Goal: Task Accomplishment & Management: Use online tool/utility

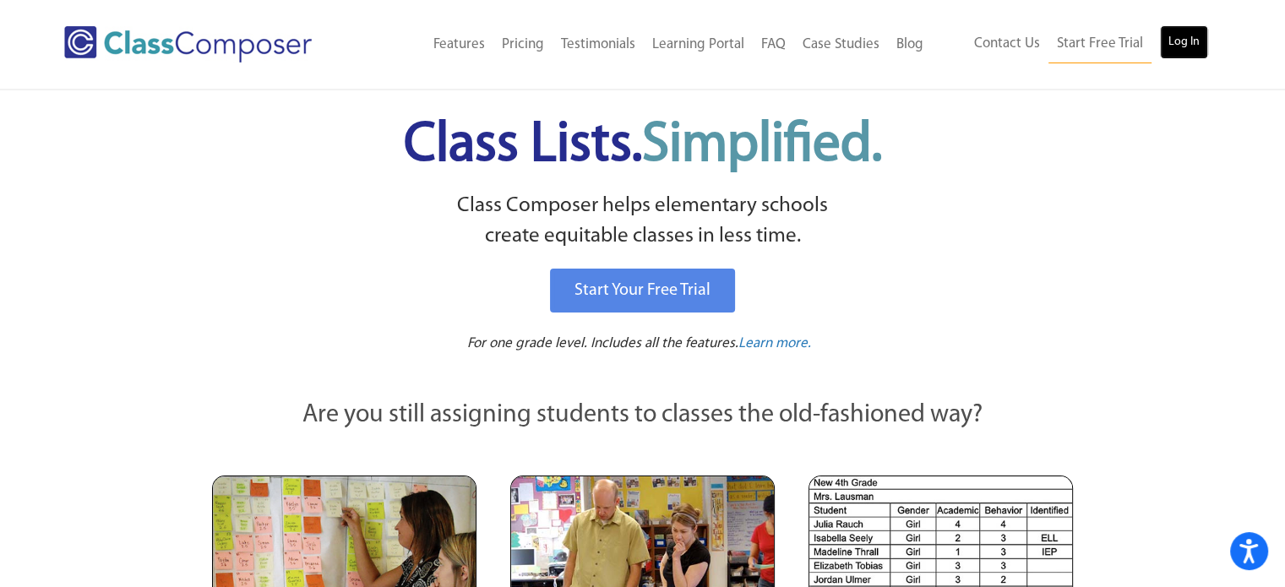
click at [1185, 35] on link "Log In" at bounding box center [1184, 42] width 48 height 34
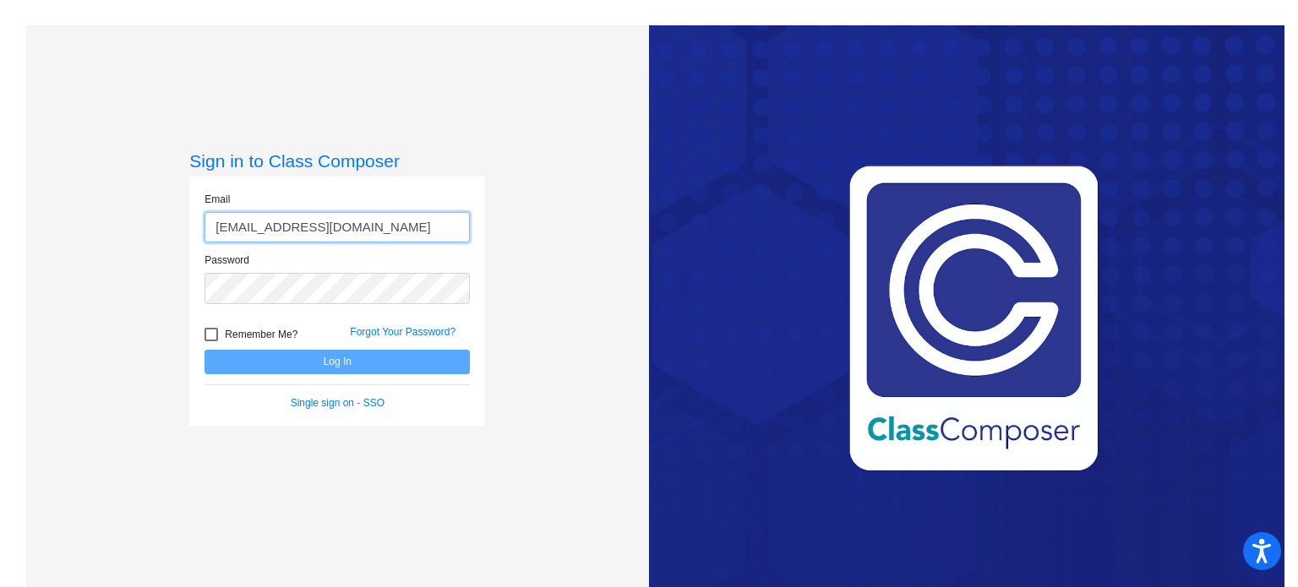
type input "cbull@mbgsd.org"
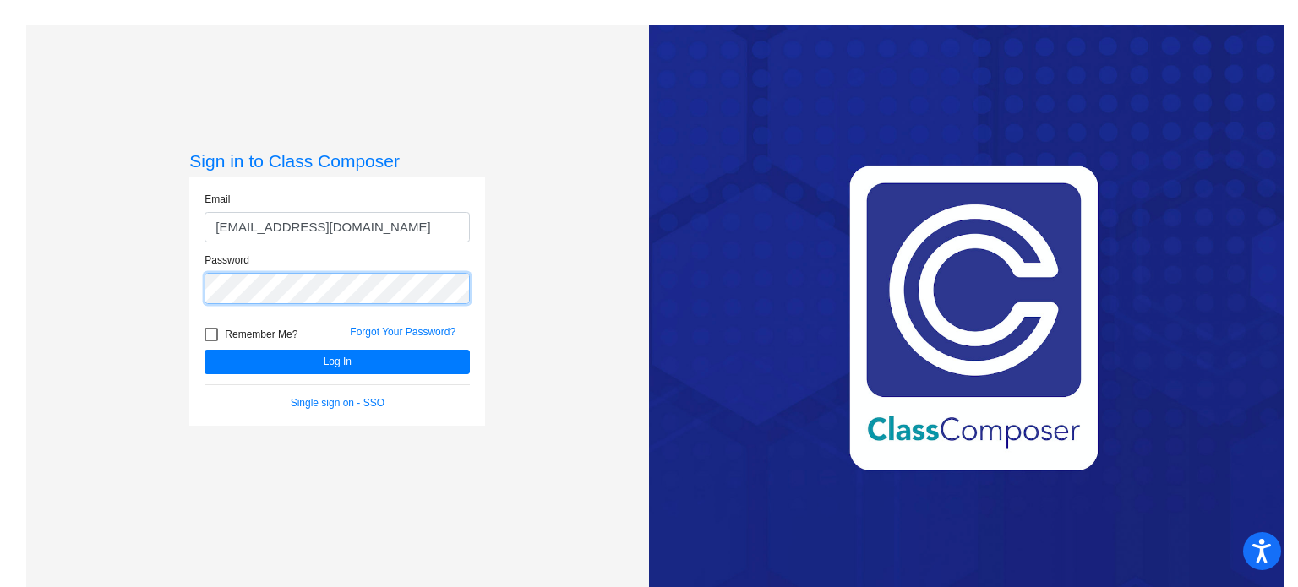
click at [204, 350] on button "Log In" at bounding box center [336, 362] width 265 height 24
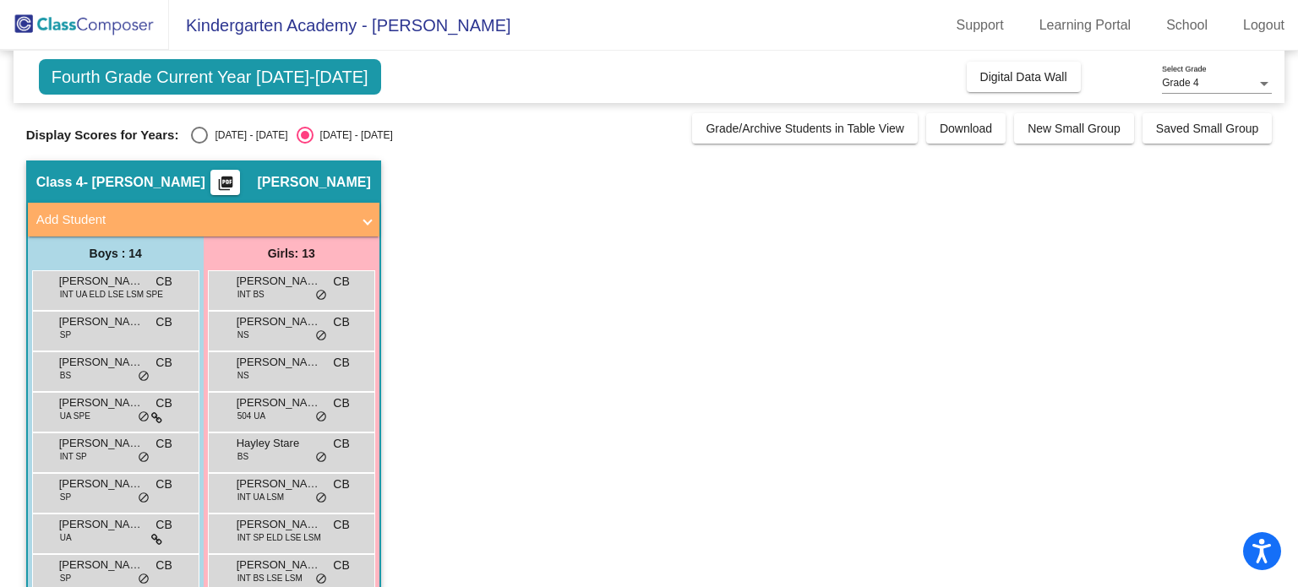
click at [200, 135] on div "Select an option" at bounding box center [199, 135] width 17 height 17
click at [199, 144] on input "2024 - 2025" at bounding box center [199, 144] width 1 height 1
radio input "true"
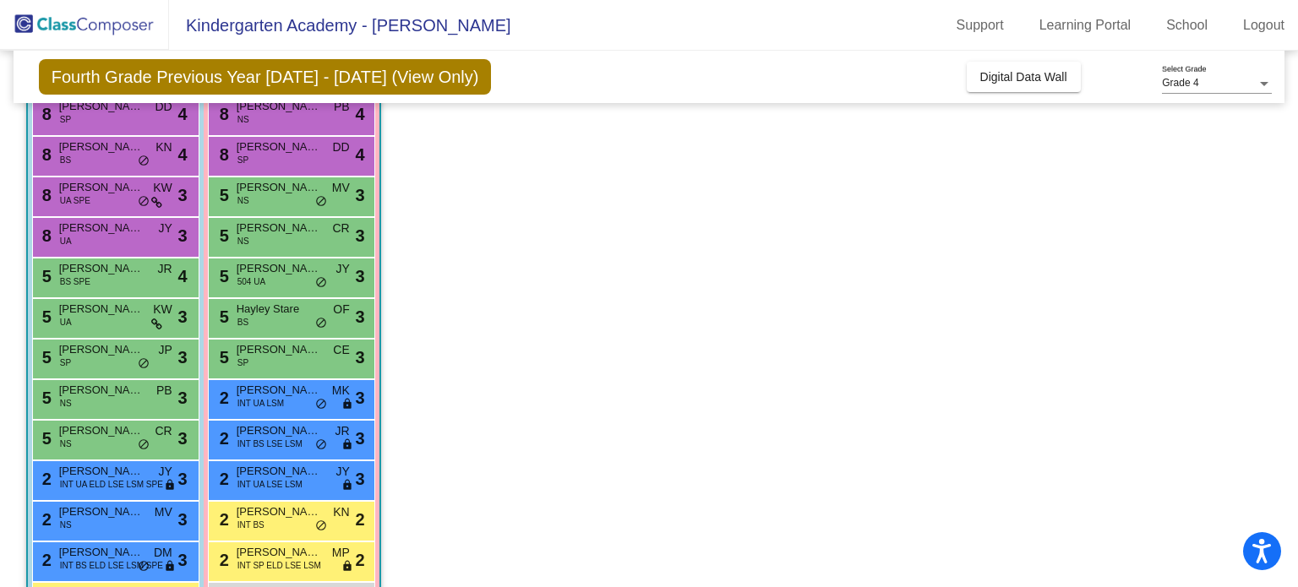
scroll to position [177, 0]
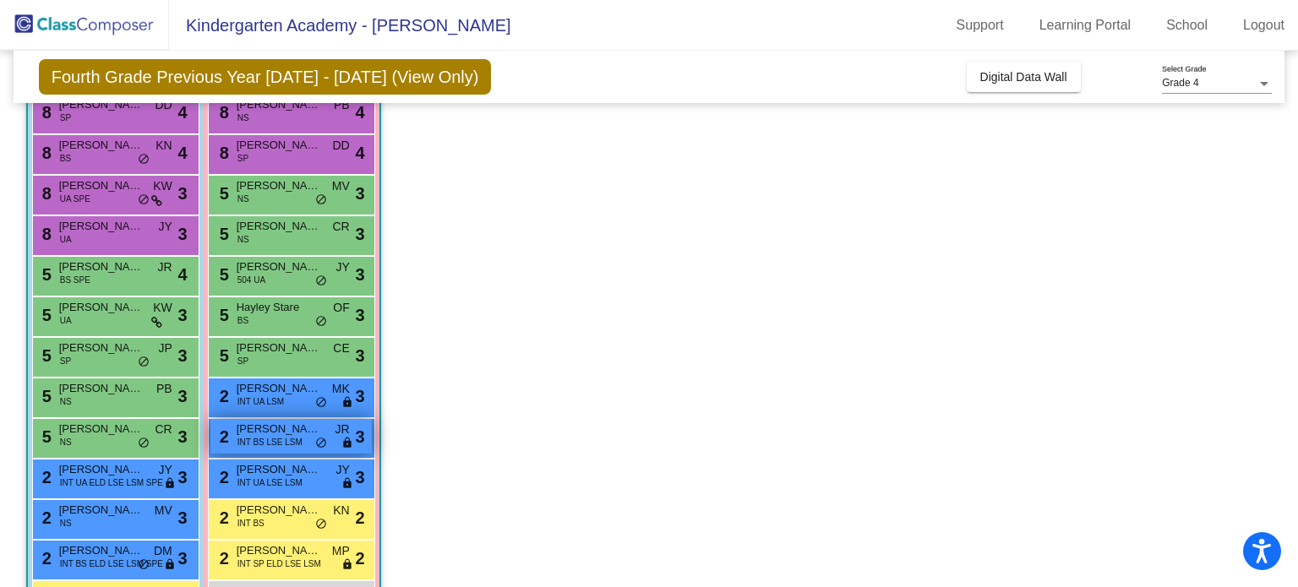
click at [288, 439] on span "INT BS LSE LSM" at bounding box center [269, 442] width 65 height 13
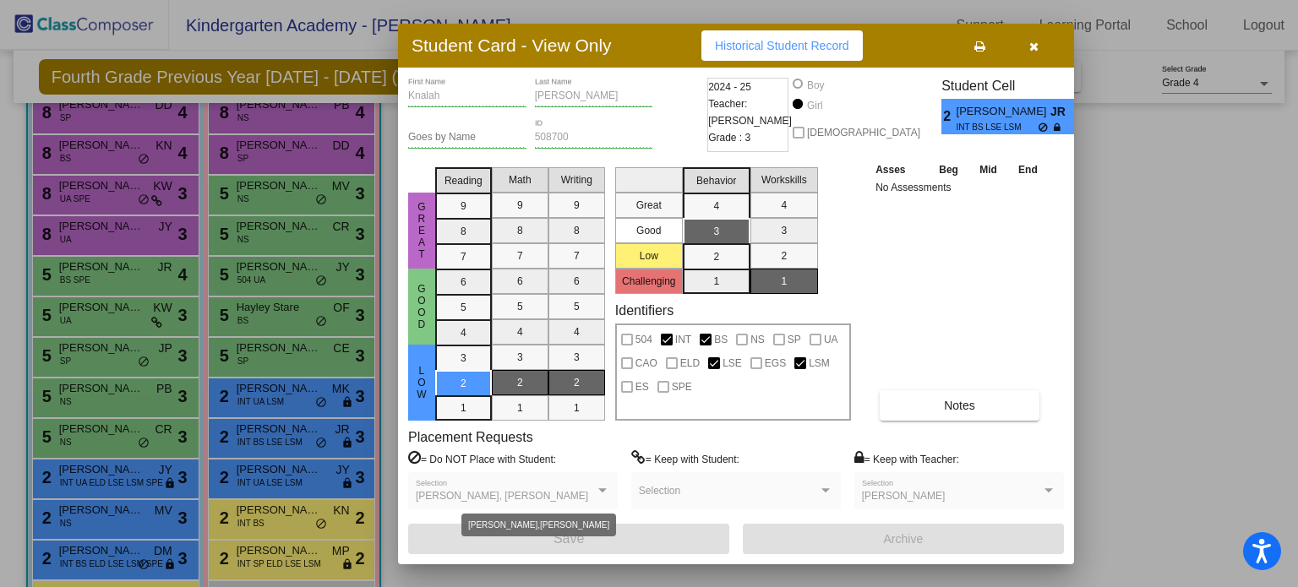
click at [601, 489] on div at bounding box center [602, 490] width 8 height 4
click at [1032, 47] on icon "button" at bounding box center [1033, 47] width 9 height 12
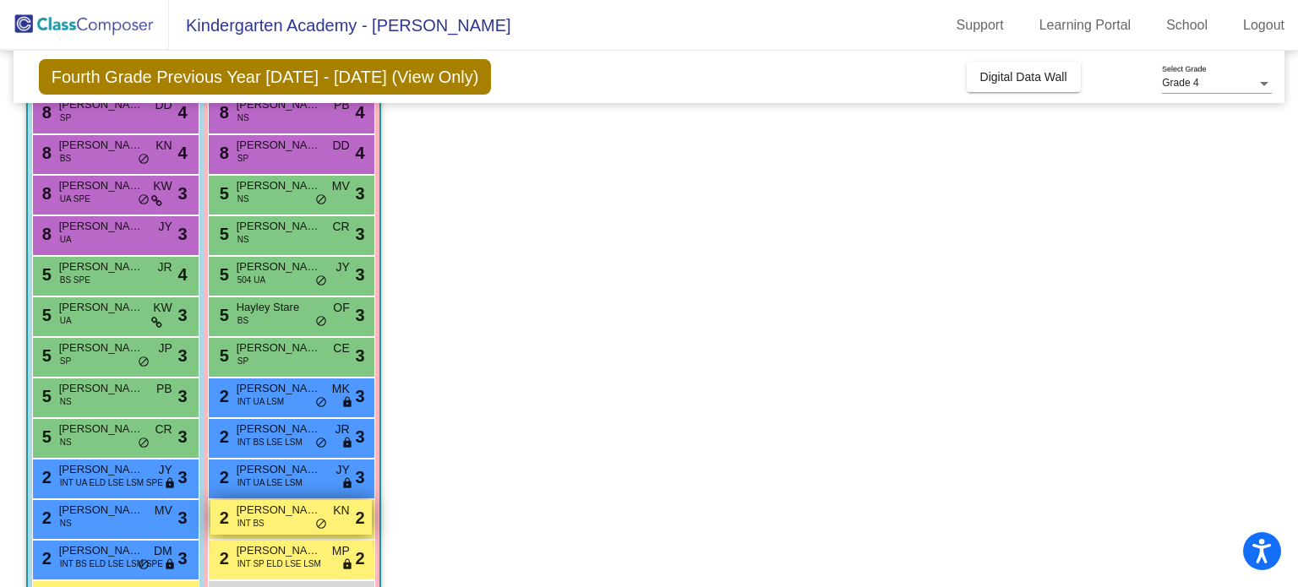
click at [265, 514] on span "Adalyn Putt" at bounding box center [279, 510] width 84 height 17
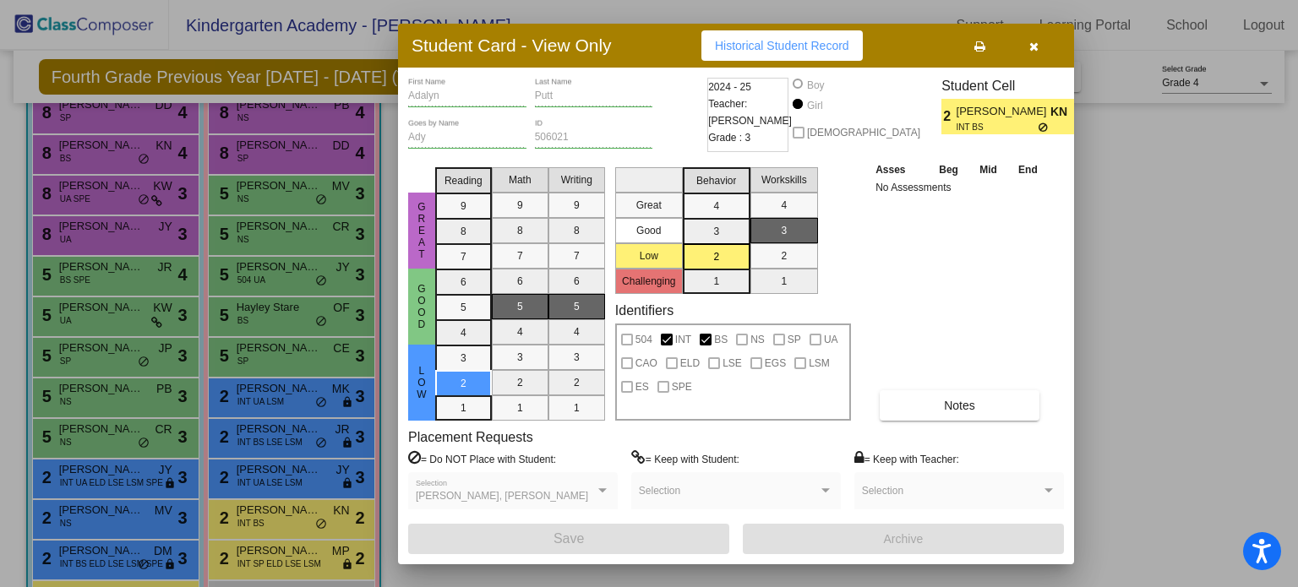
click at [1037, 41] on button "button" at bounding box center [1033, 45] width 54 height 30
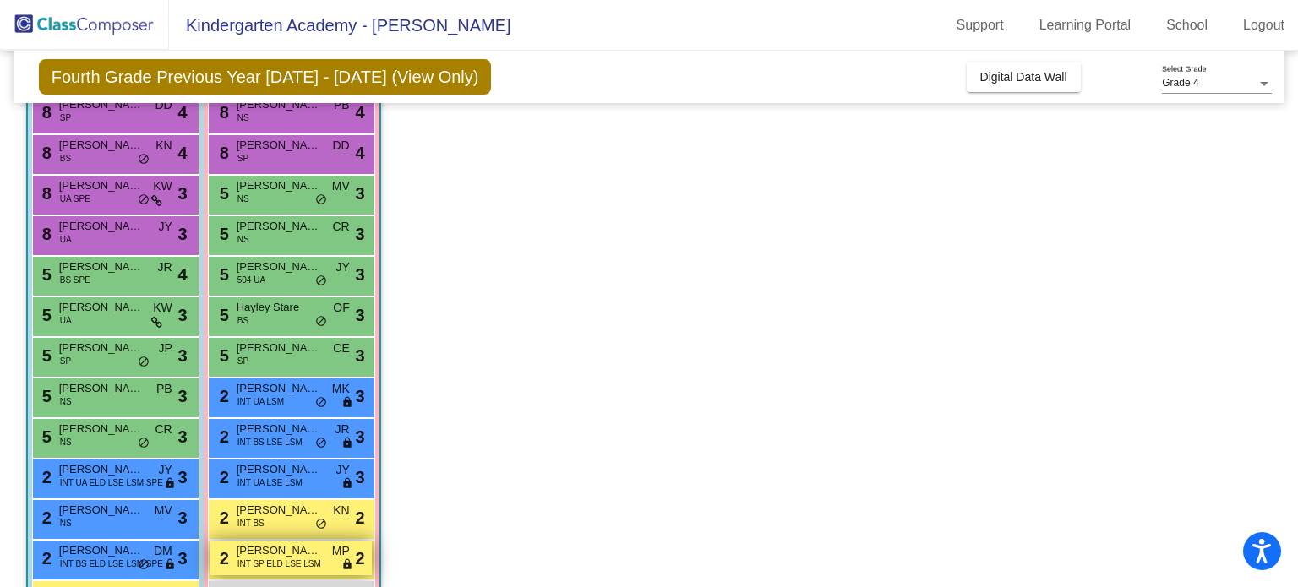
click at [291, 558] on span "INT SP ELD LSE LSM" at bounding box center [279, 564] width 84 height 13
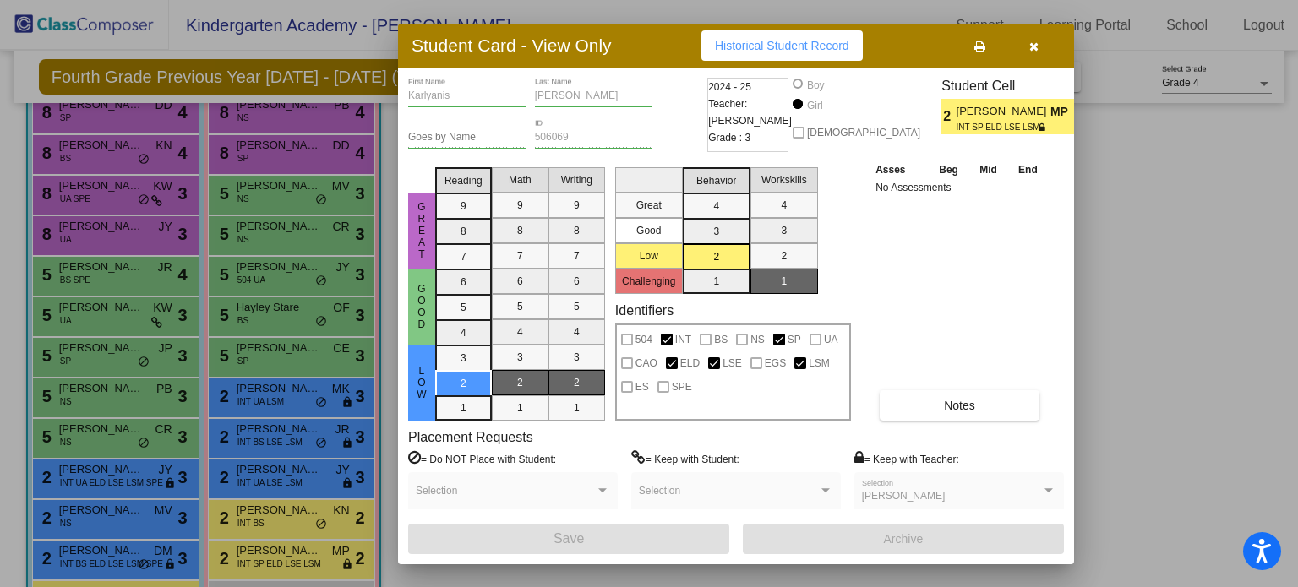
click at [1037, 46] on icon "button" at bounding box center [1033, 47] width 9 height 12
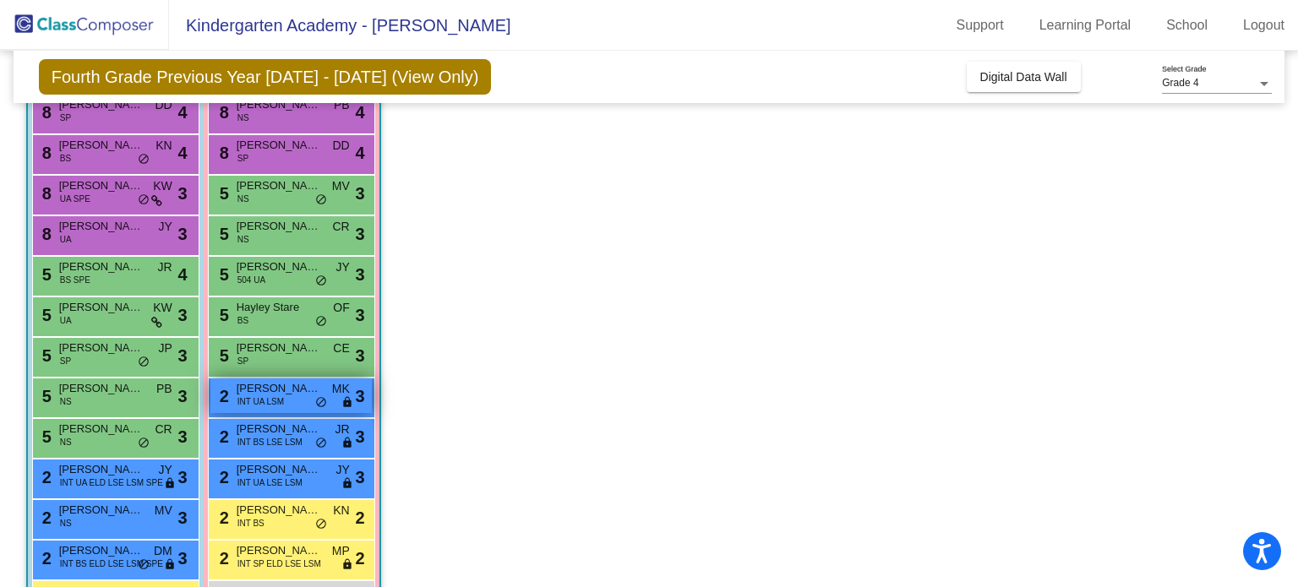
click at [287, 378] on div "2 Julia Tobin INT UA LSM MK lock do_not_disturb_alt 3" at bounding box center [290, 395] width 161 height 35
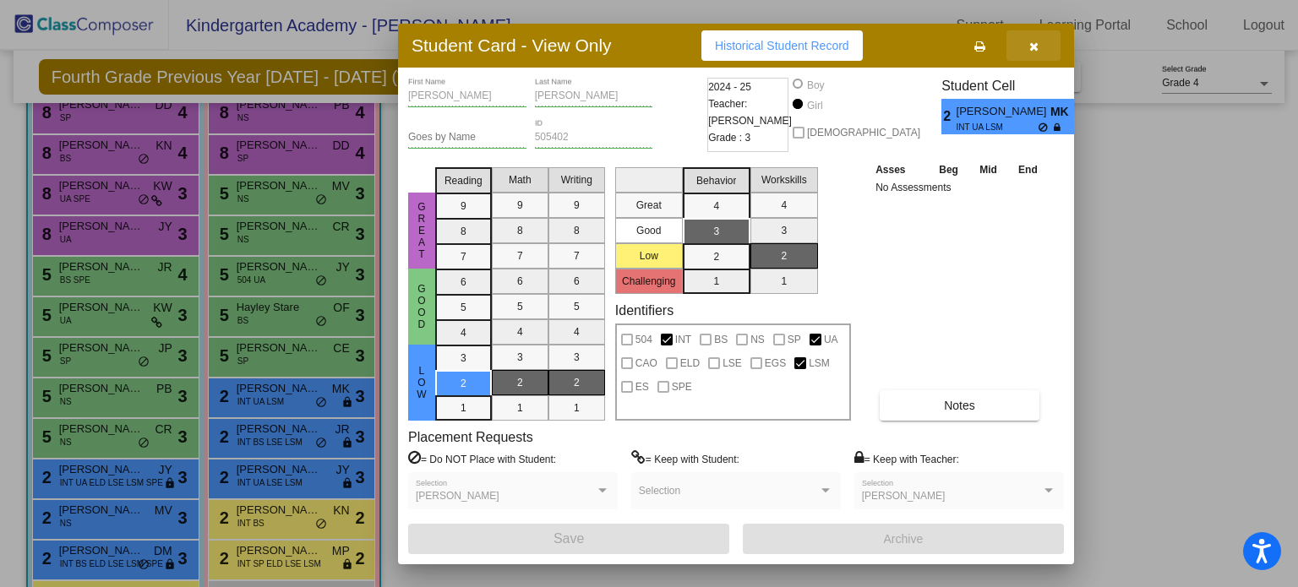
click at [1031, 46] on icon "button" at bounding box center [1033, 47] width 9 height 12
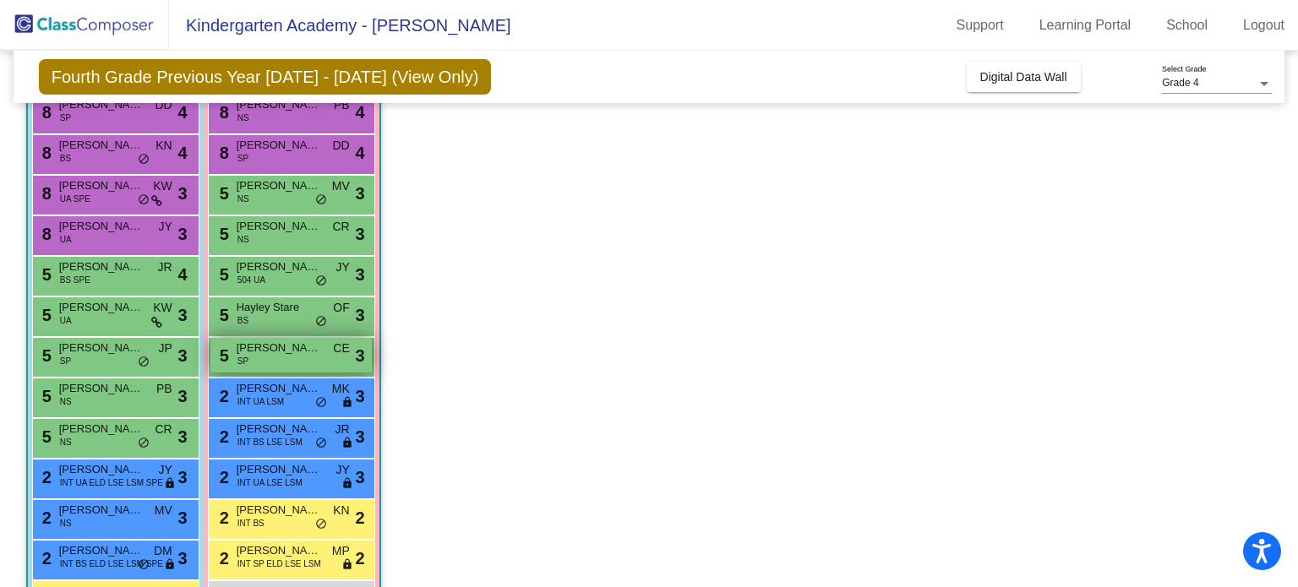
click at [269, 358] on div "5 Rukhsana Rasaily SP CE lock do_not_disturb_alt 3" at bounding box center [290, 355] width 161 height 35
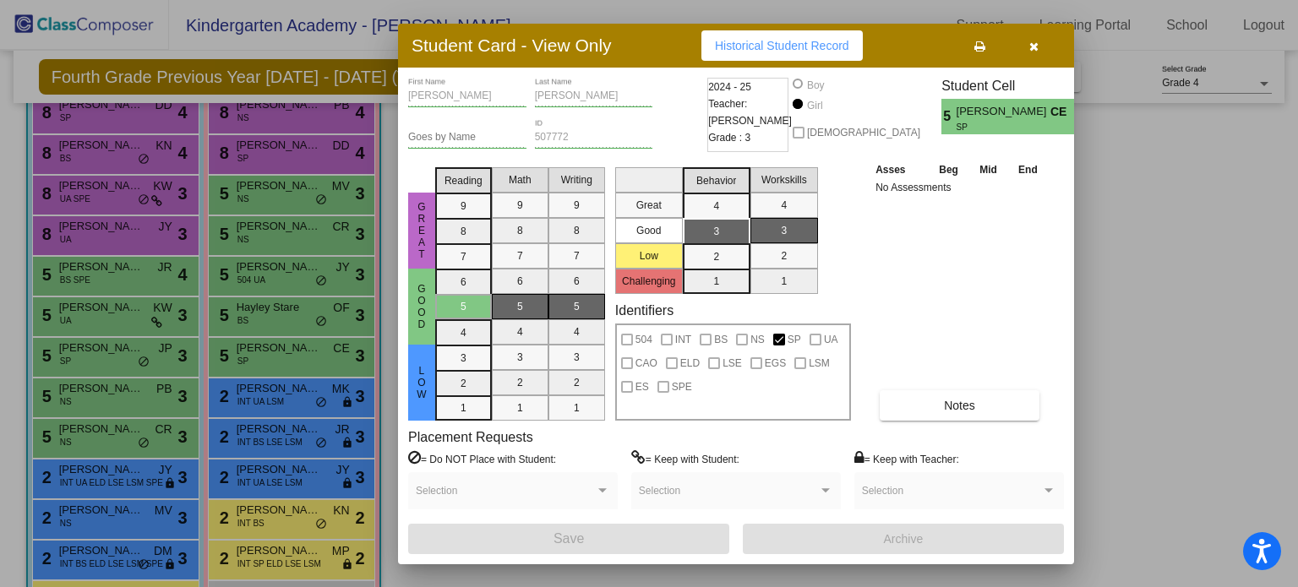
click at [1035, 43] on icon "button" at bounding box center [1033, 47] width 9 height 12
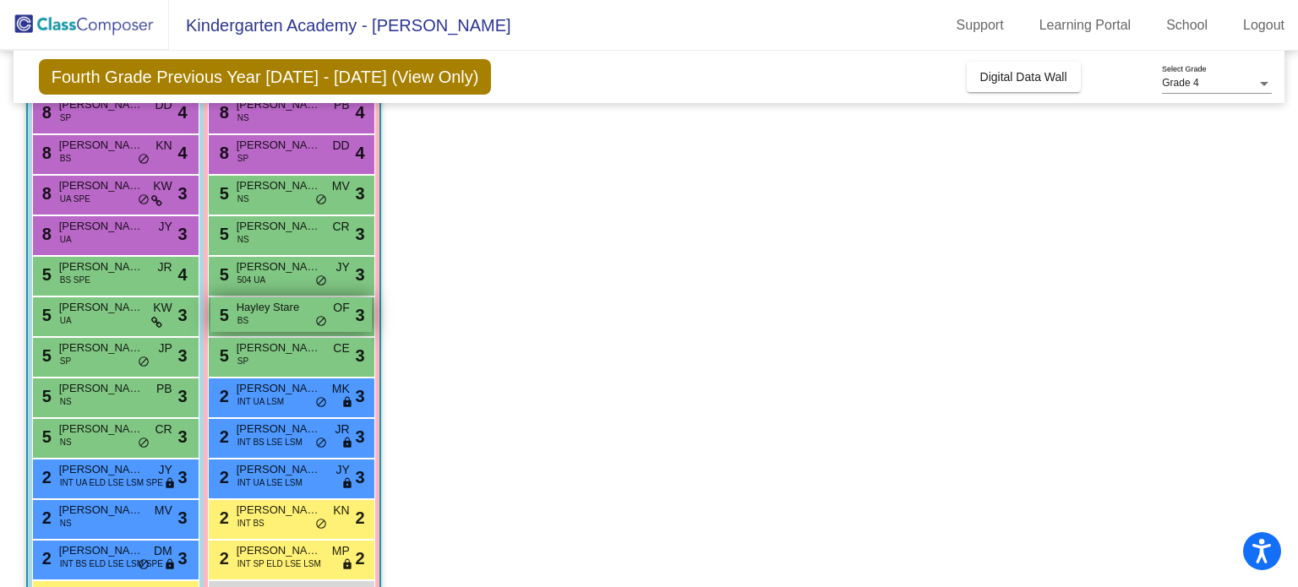
click at [263, 312] on span "Hayley Stare" at bounding box center [279, 307] width 84 height 17
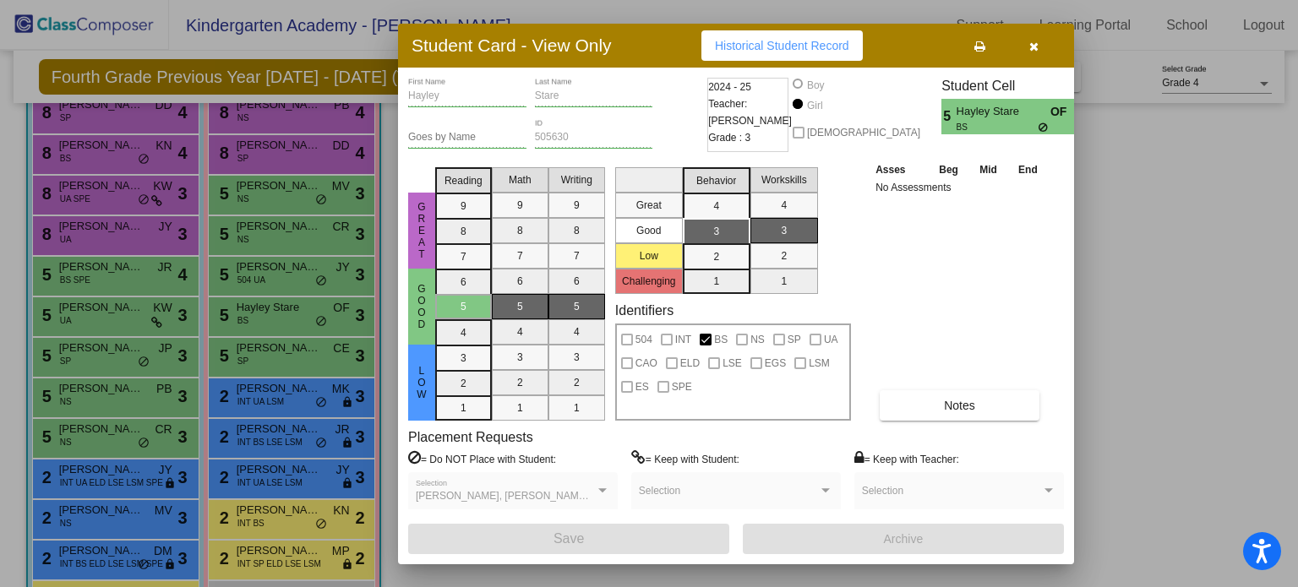
click at [1035, 41] on icon "button" at bounding box center [1033, 47] width 9 height 12
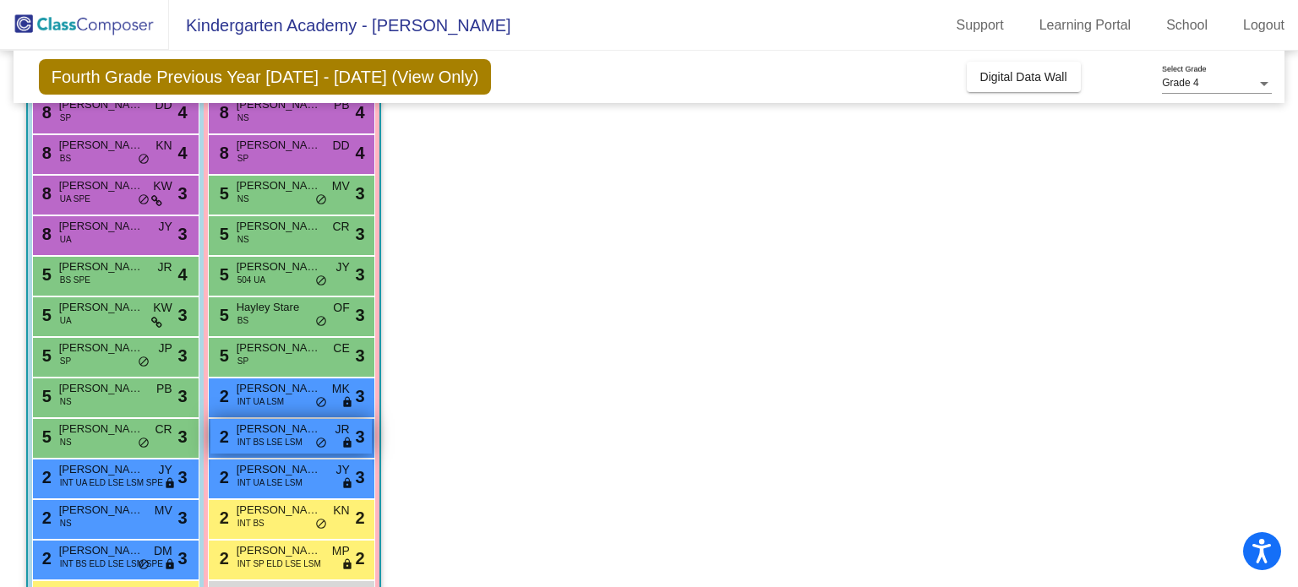
click at [256, 433] on span "Knalah Daniels" at bounding box center [279, 429] width 84 height 17
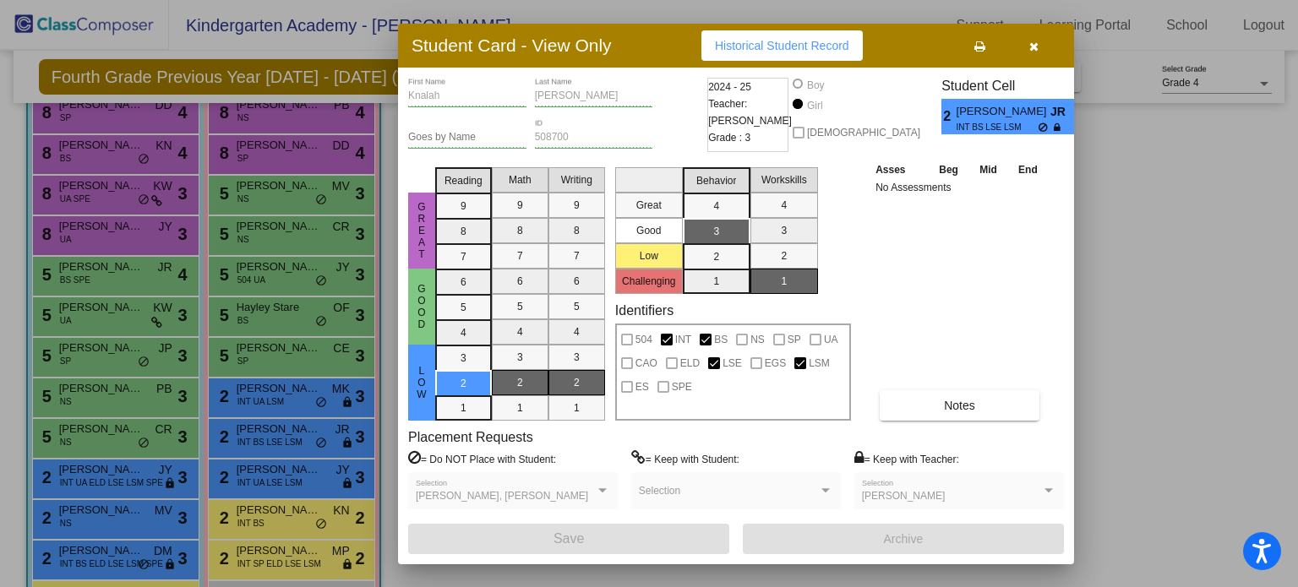
click at [1030, 41] on icon "button" at bounding box center [1033, 47] width 9 height 12
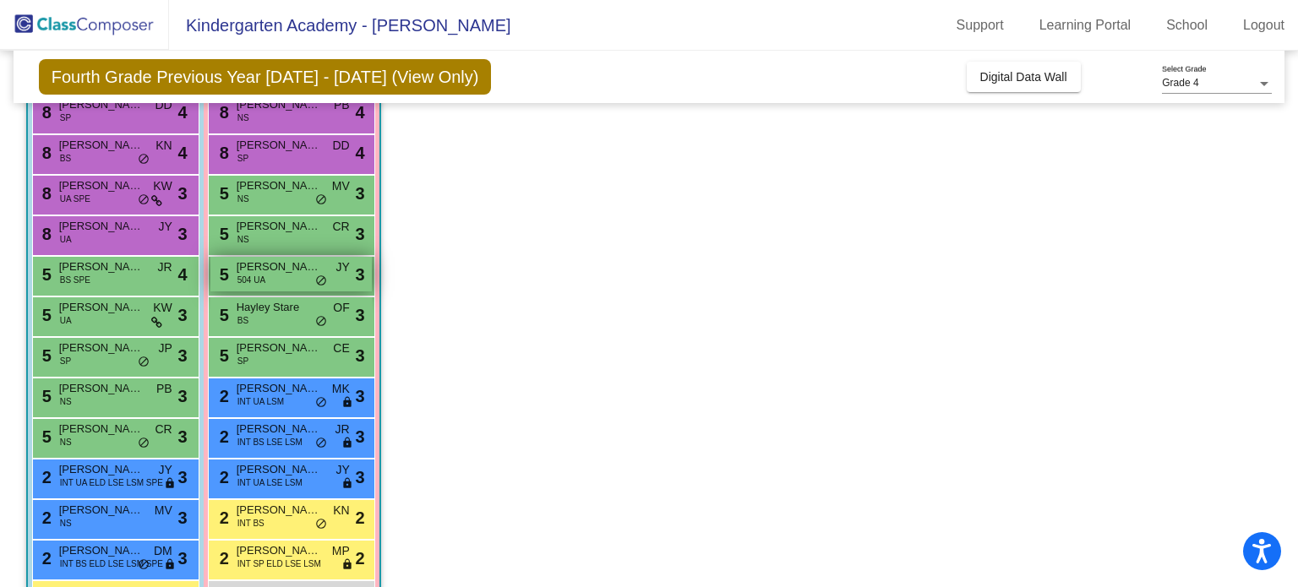
click at [261, 281] on span "504 UA" at bounding box center [251, 280] width 28 height 13
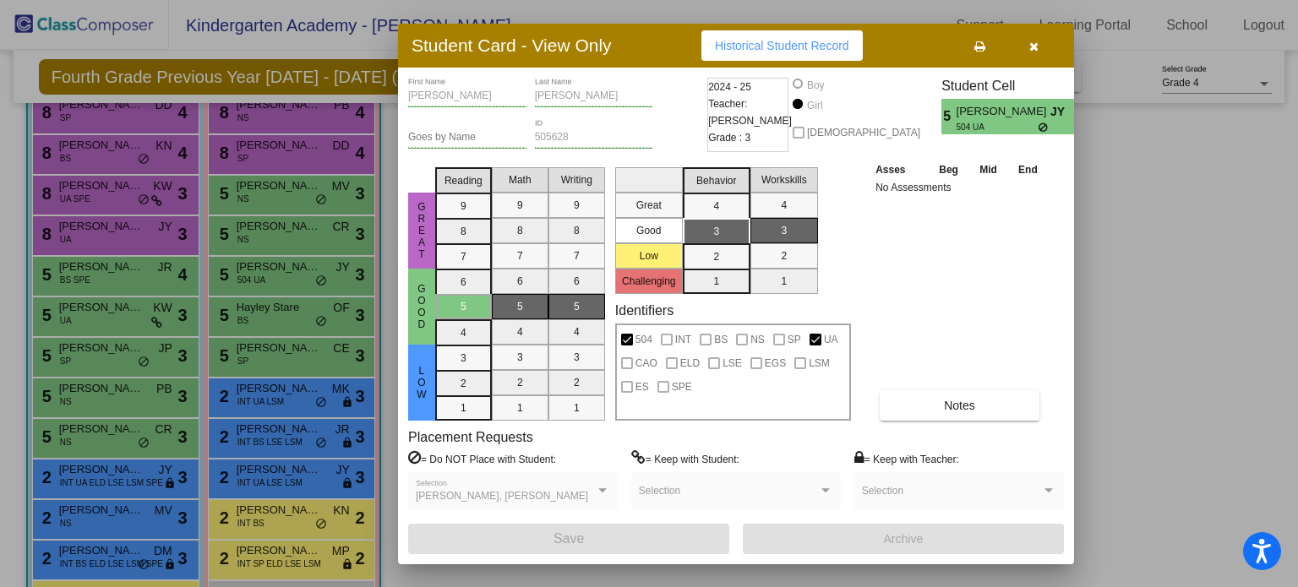
click at [1031, 42] on icon "button" at bounding box center [1033, 47] width 9 height 12
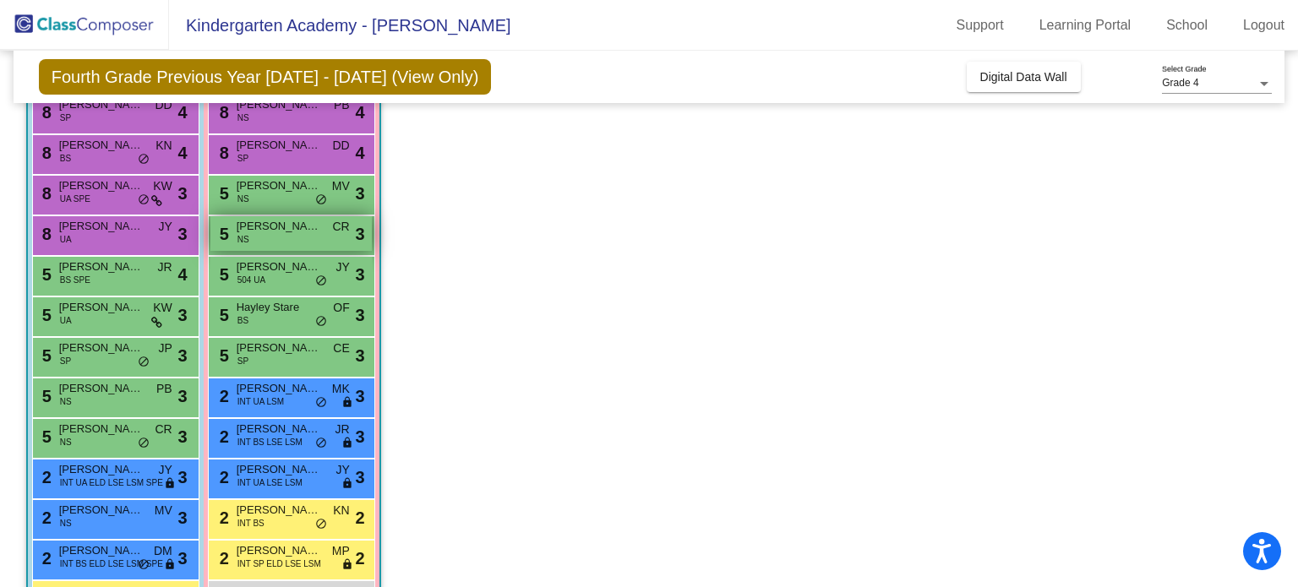
click at [276, 243] on div "5 Brynn Spriggs NS CR lock do_not_disturb_alt 3" at bounding box center [290, 233] width 161 height 35
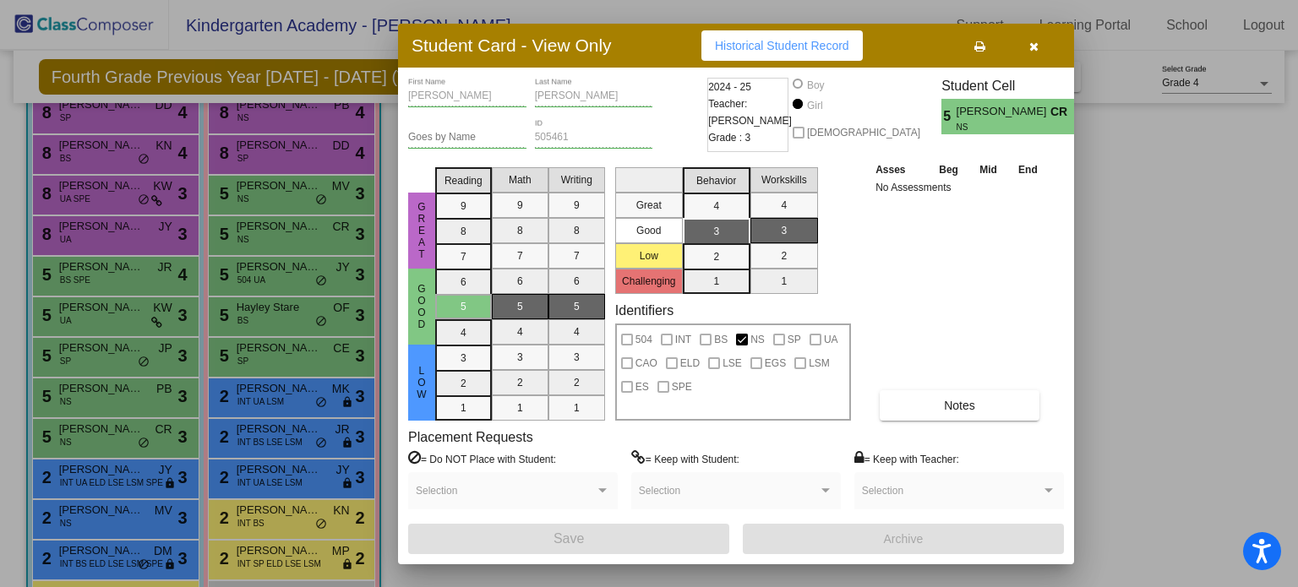
click at [1031, 45] on icon "button" at bounding box center [1033, 47] width 9 height 12
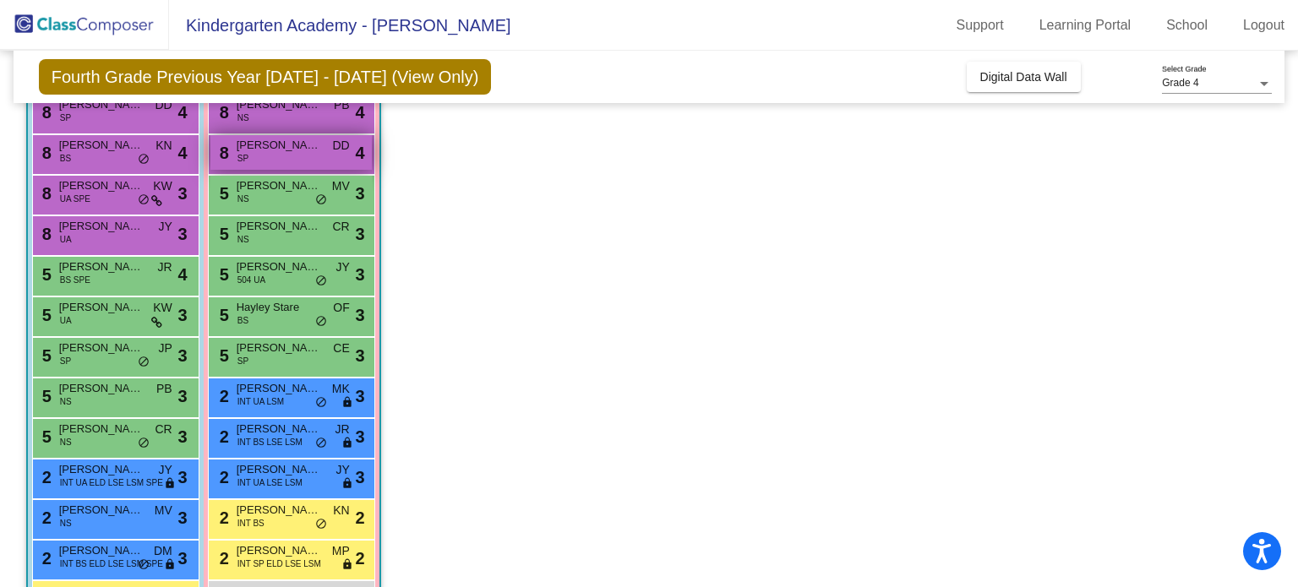
click at [268, 147] on span "Natalie Rowe" at bounding box center [279, 145] width 84 height 17
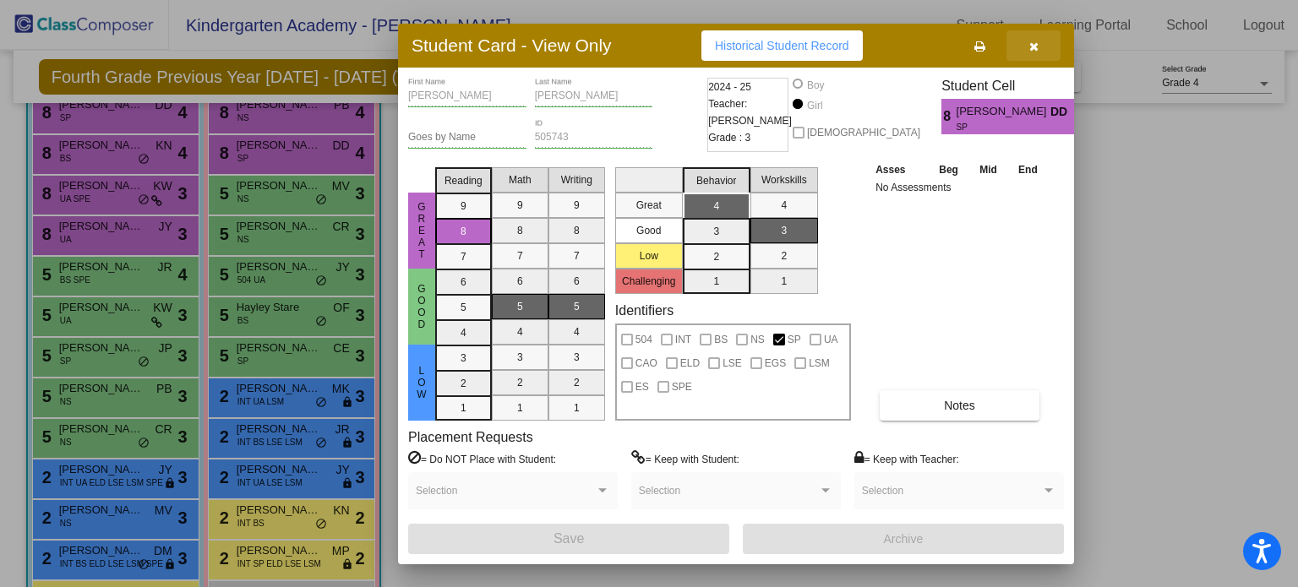
click at [1037, 43] on icon "button" at bounding box center [1033, 47] width 9 height 12
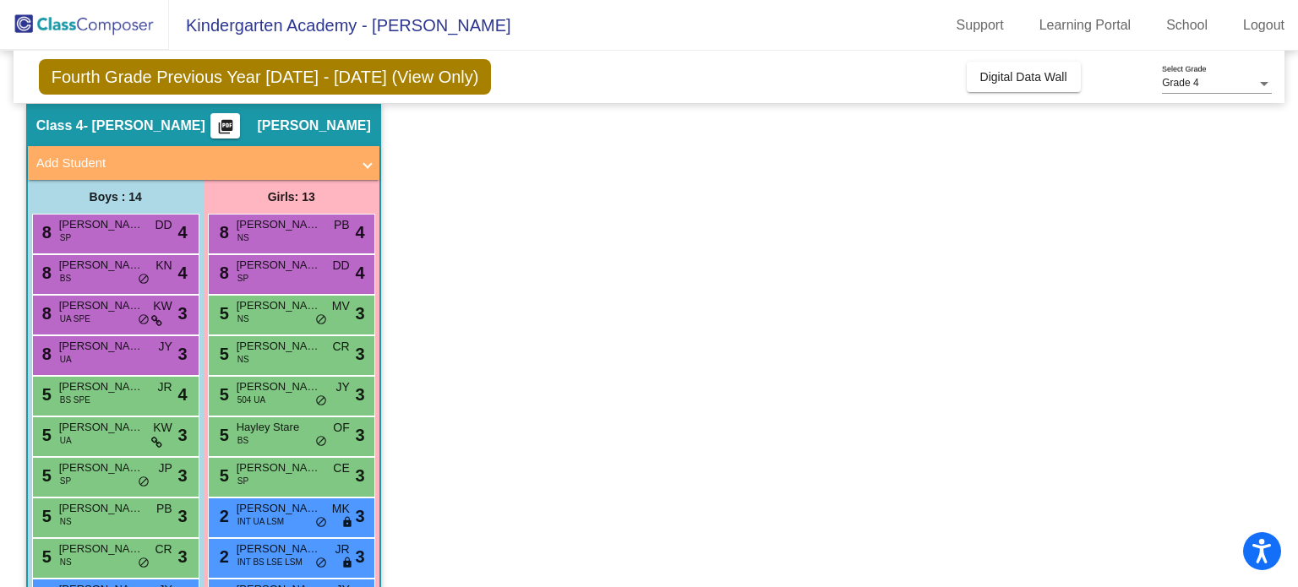
scroll to position [31, 0]
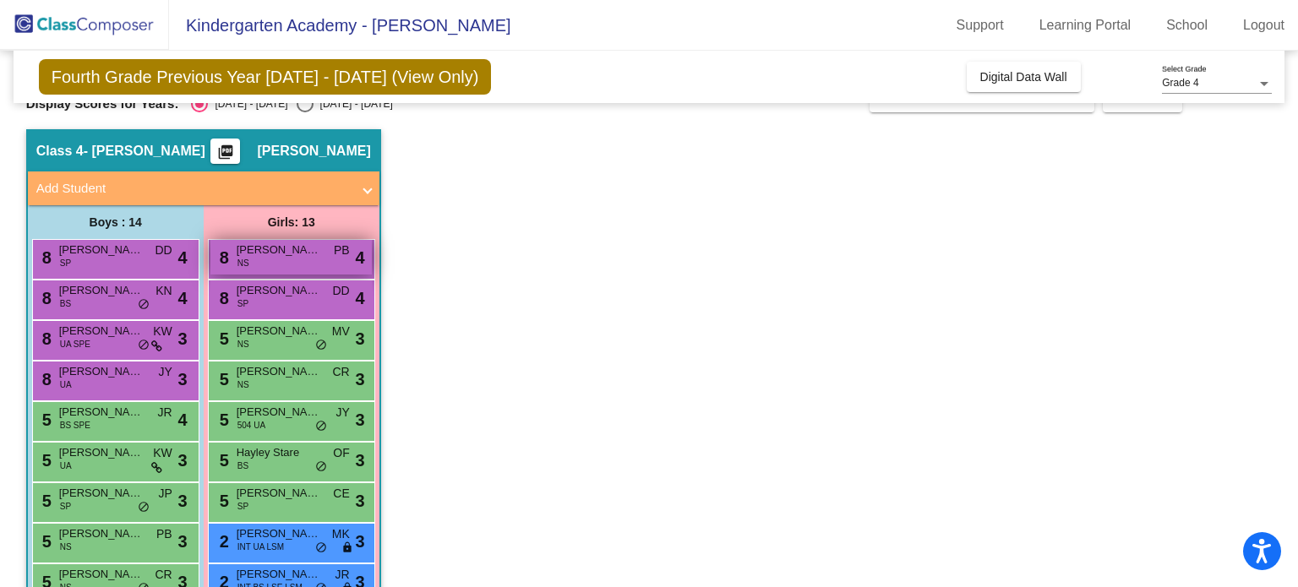
click at [270, 253] on span "Madison Barth" at bounding box center [279, 250] width 84 height 17
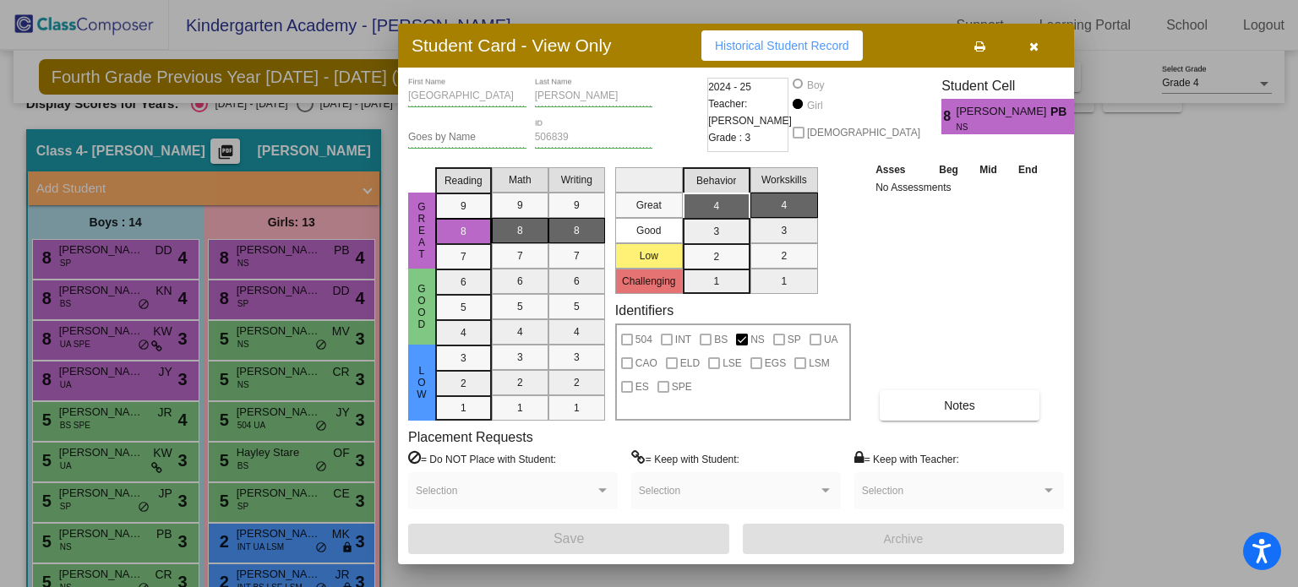
click at [1034, 44] on icon "button" at bounding box center [1033, 47] width 9 height 12
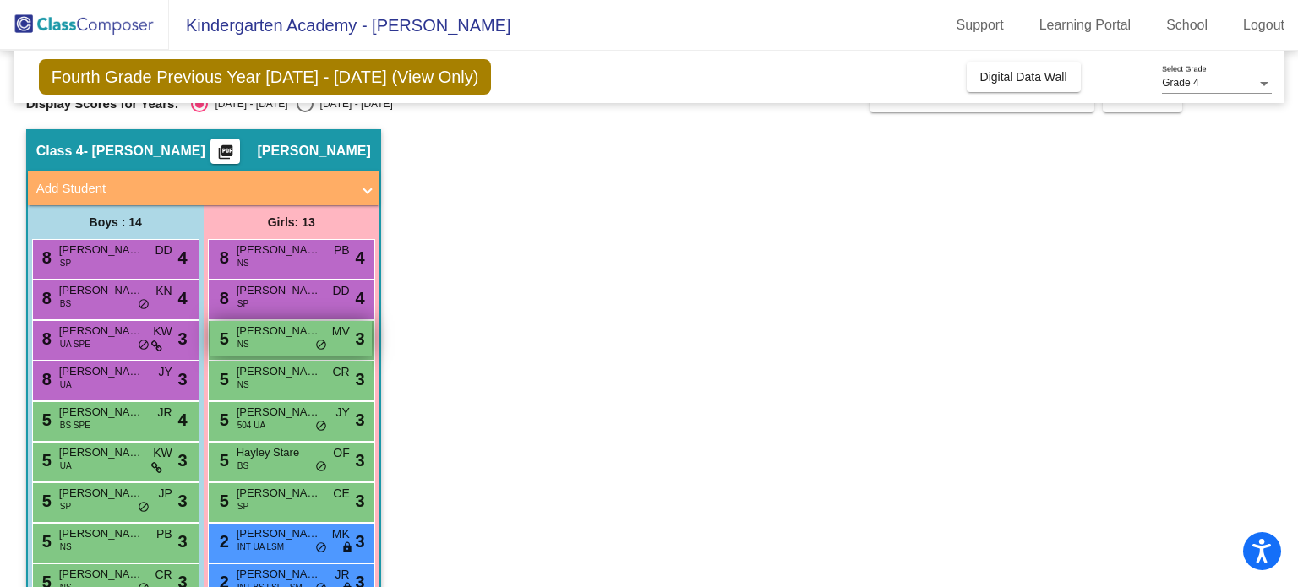
click at [259, 330] on span "Brynn Pfeltz" at bounding box center [279, 331] width 84 height 17
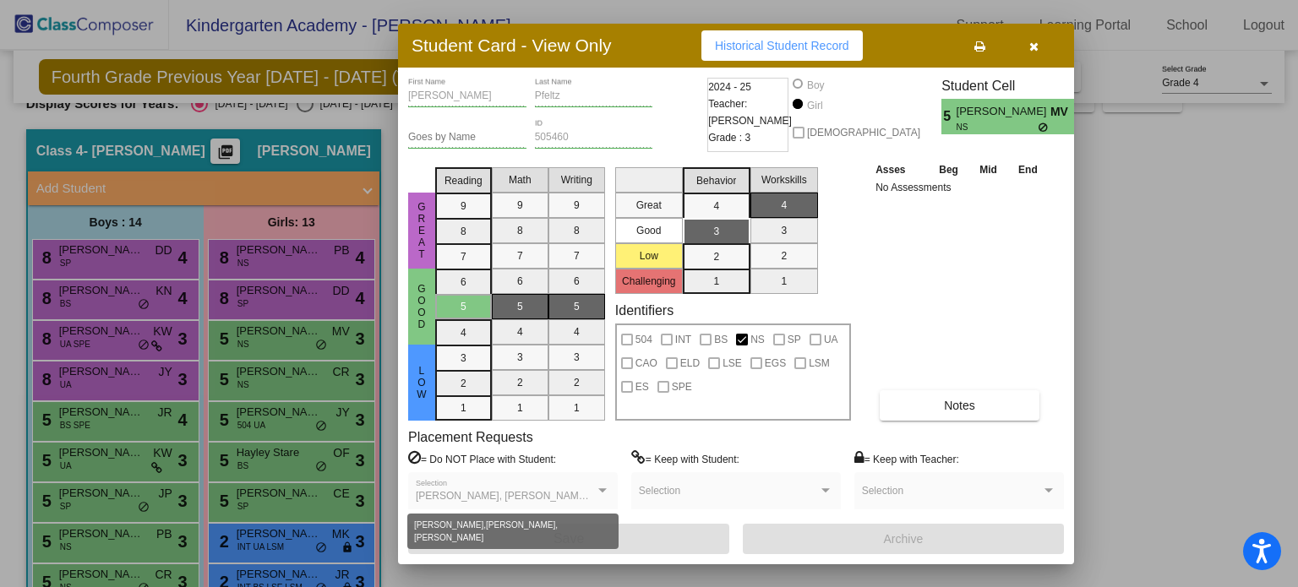
click at [595, 498] on span "Gemma Hollinger, Maclaryn Cameron, Mirabeau Hollinger" at bounding box center [546, 496] width 261 height 12
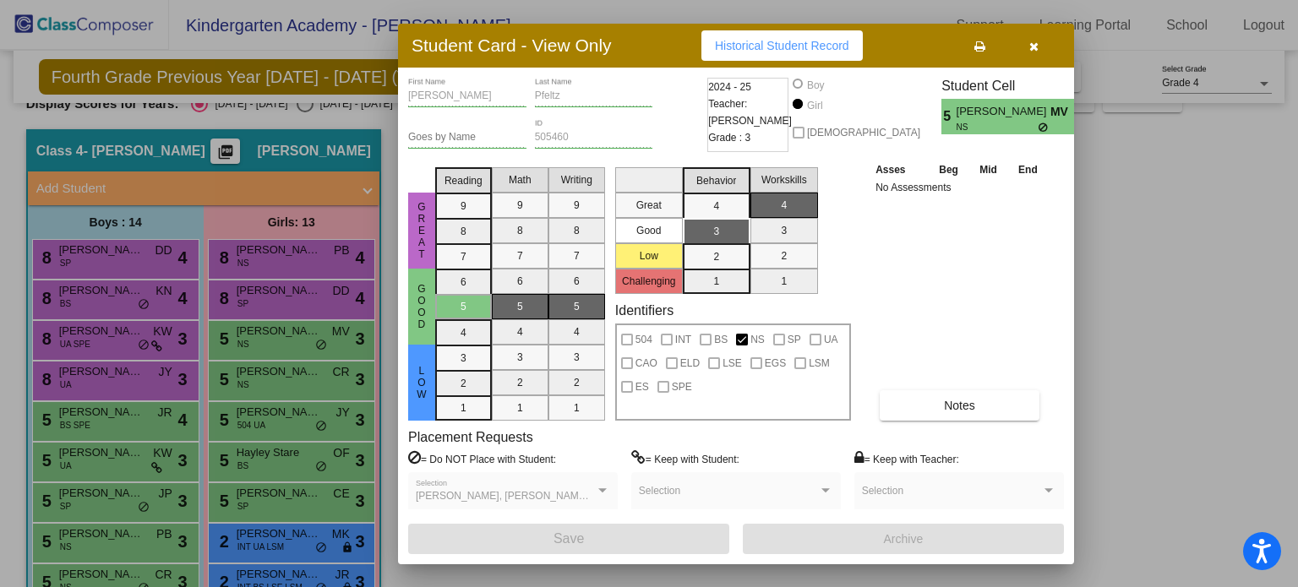
click at [595, 498] on span "Gemma Hollinger, Maclaryn Cameron, Mirabeau Hollinger" at bounding box center [546, 496] width 261 height 12
click at [574, 494] on span "Gemma Hollinger, Maclaryn Cameron, Mirabeau Hollinger" at bounding box center [546, 496] width 261 height 12
click at [604, 488] on div at bounding box center [602, 490] width 8 height 4
click at [1029, 42] on icon "button" at bounding box center [1033, 47] width 9 height 12
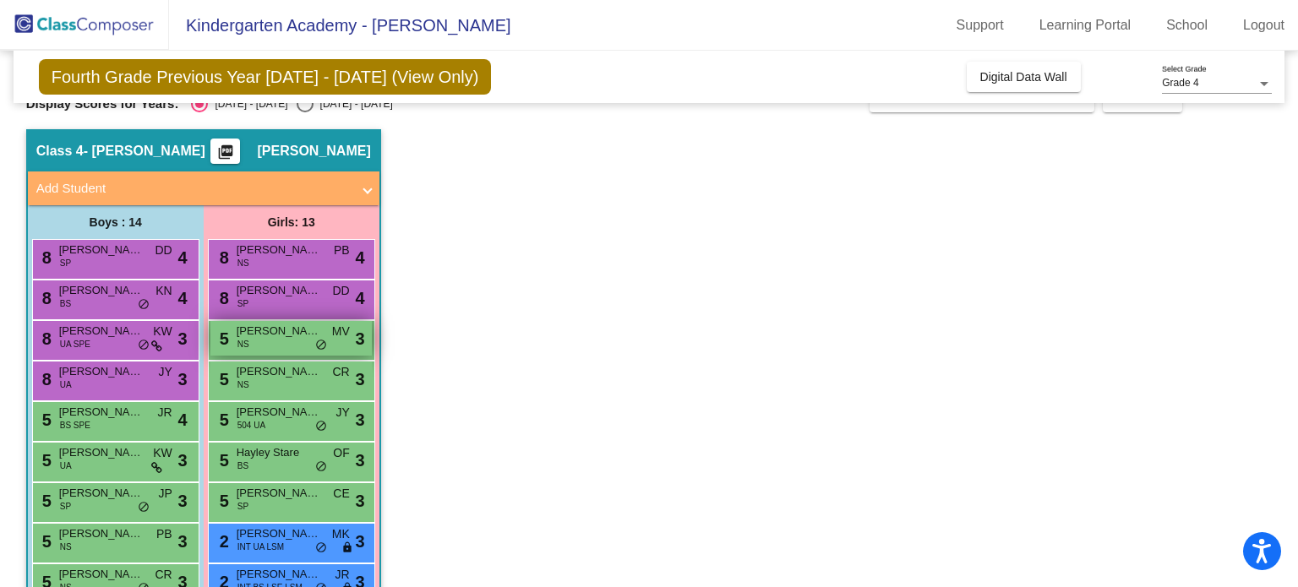
click at [290, 331] on span "Brynn Pfeltz" at bounding box center [279, 331] width 84 height 17
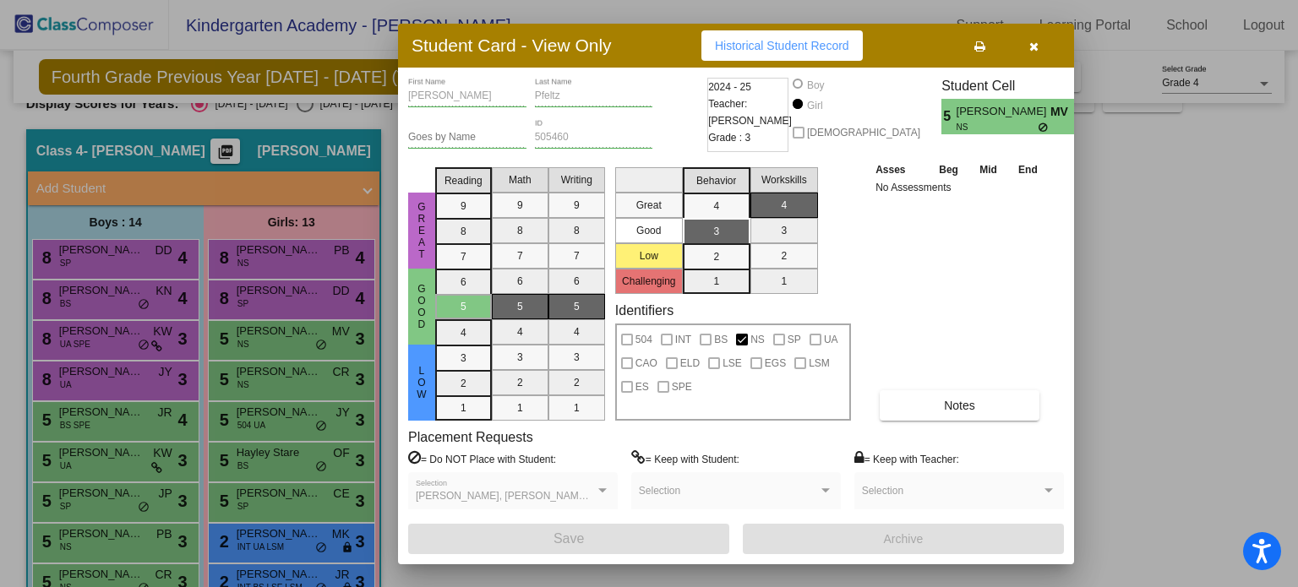
click at [1034, 37] on button "button" at bounding box center [1033, 45] width 54 height 30
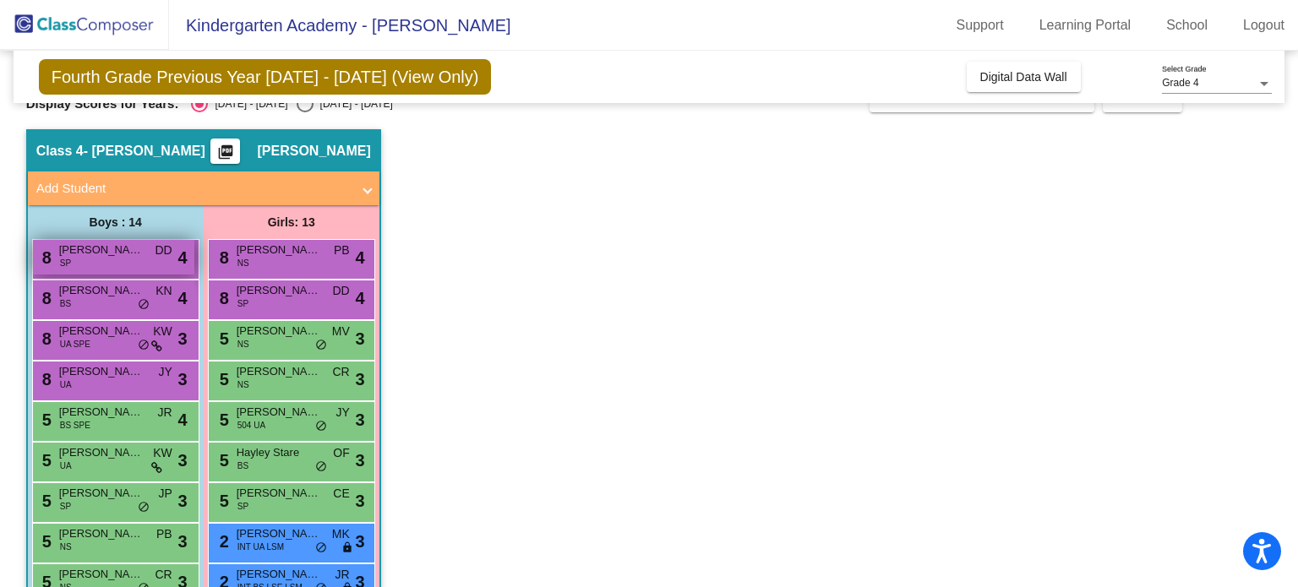
click at [106, 242] on span "Adhip Baral" at bounding box center [101, 250] width 84 height 17
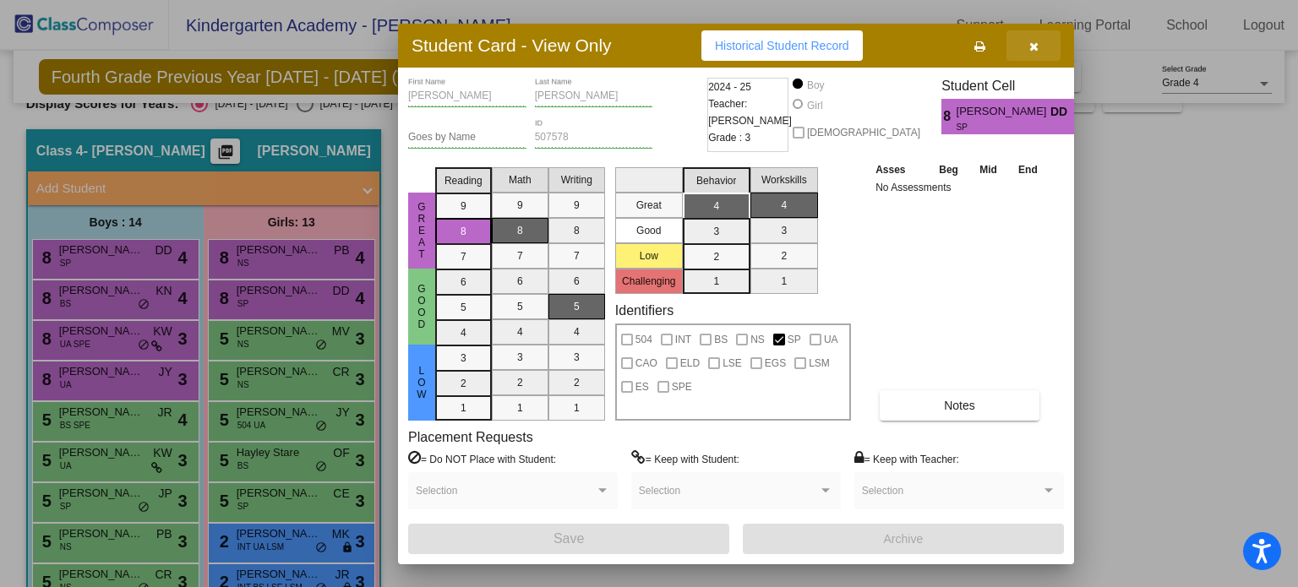
click at [1037, 43] on icon "button" at bounding box center [1033, 47] width 9 height 12
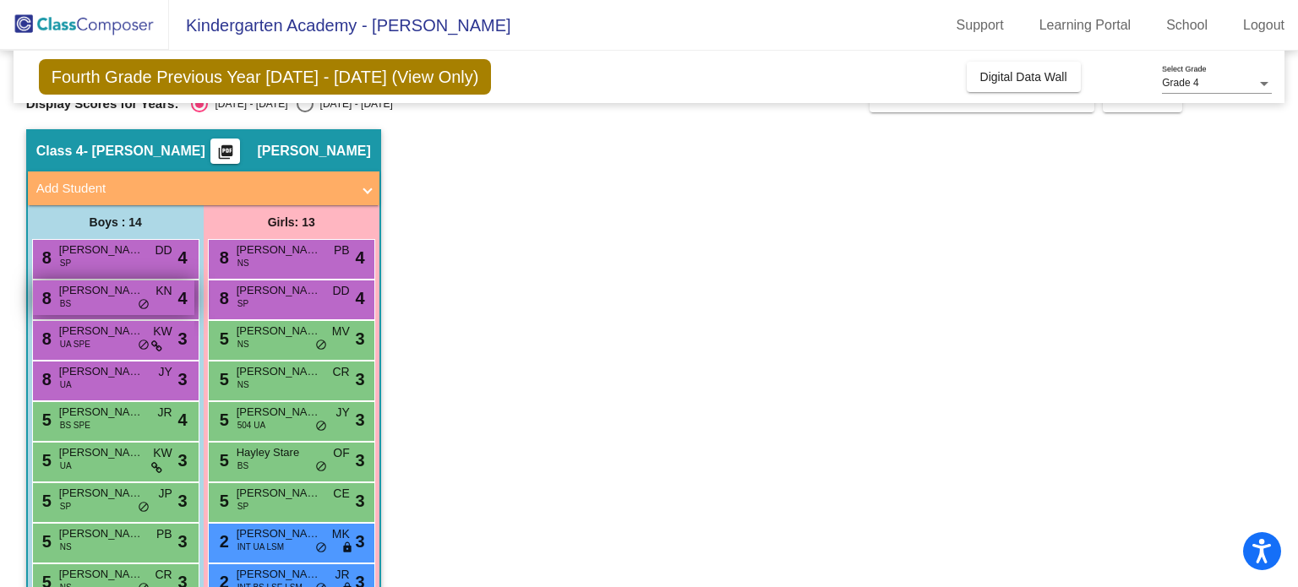
click at [79, 297] on div "8 Basant Khadka BS KN lock do_not_disturb_alt 4" at bounding box center [113, 297] width 161 height 35
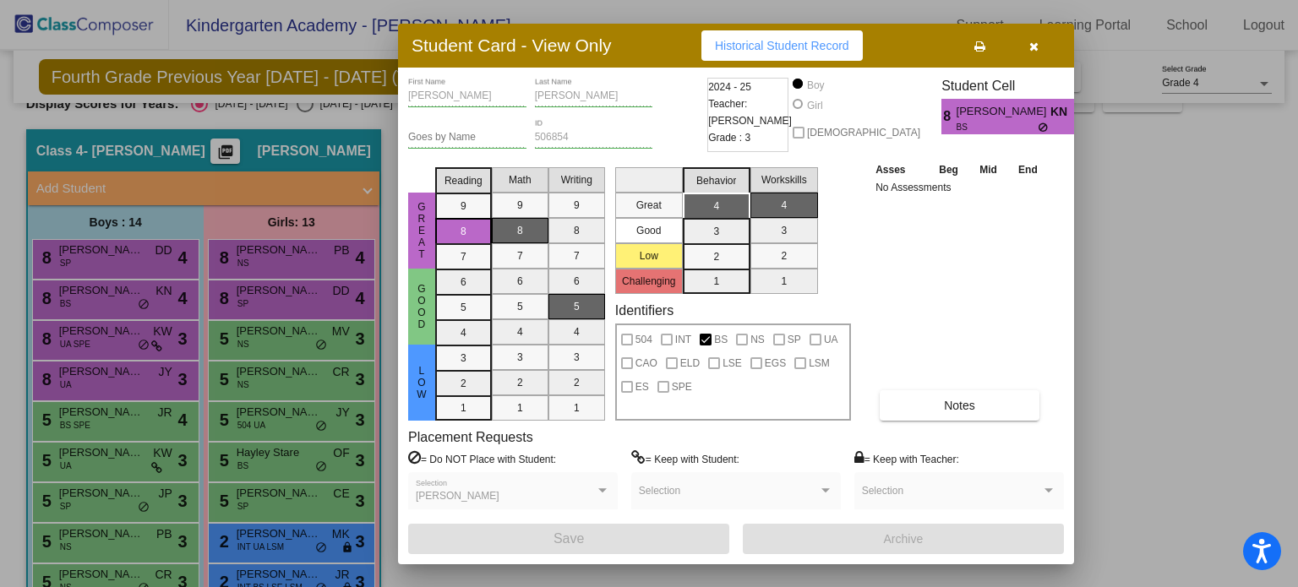
click at [1029, 43] on icon "button" at bounding box center [1033, 47] width 9 height 12
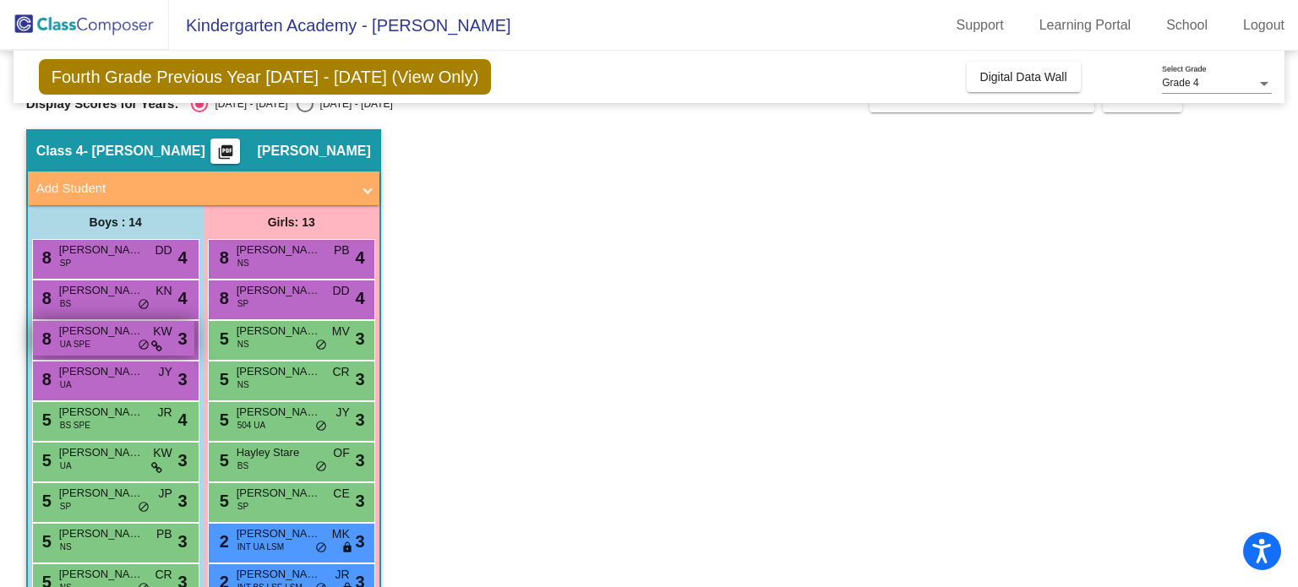
click at [97, 334] on span "Brantley Batson" at bounding box center [101, 331] width 84 height 17
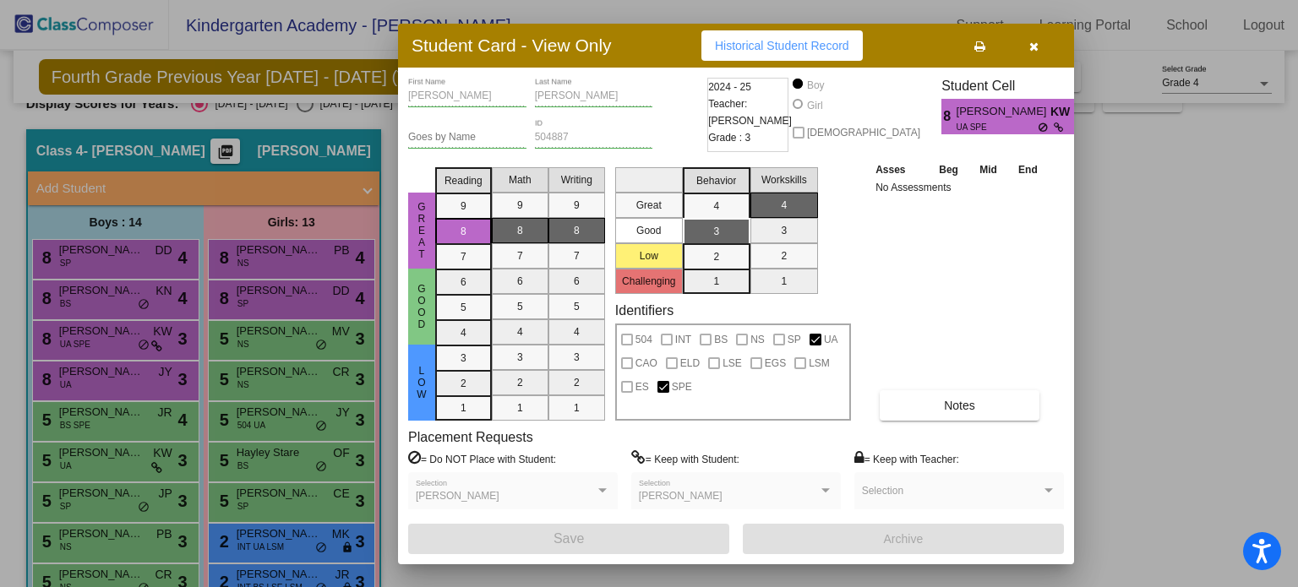
click at [1034, 45] on icon "button" at bounding box center [1033, 47] width 9 height 12
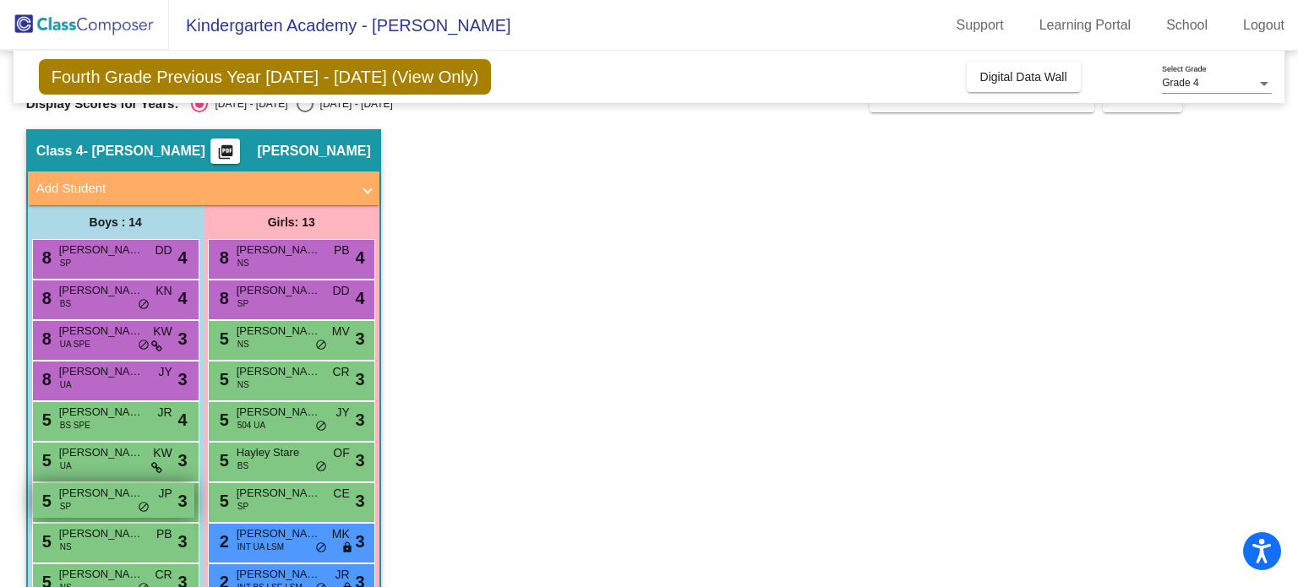
click at [105, 501] on div "5 John Kynaston SP JP lock do_not_disturb_alt 3" at bounding box center [113, 500] width 161 height 35
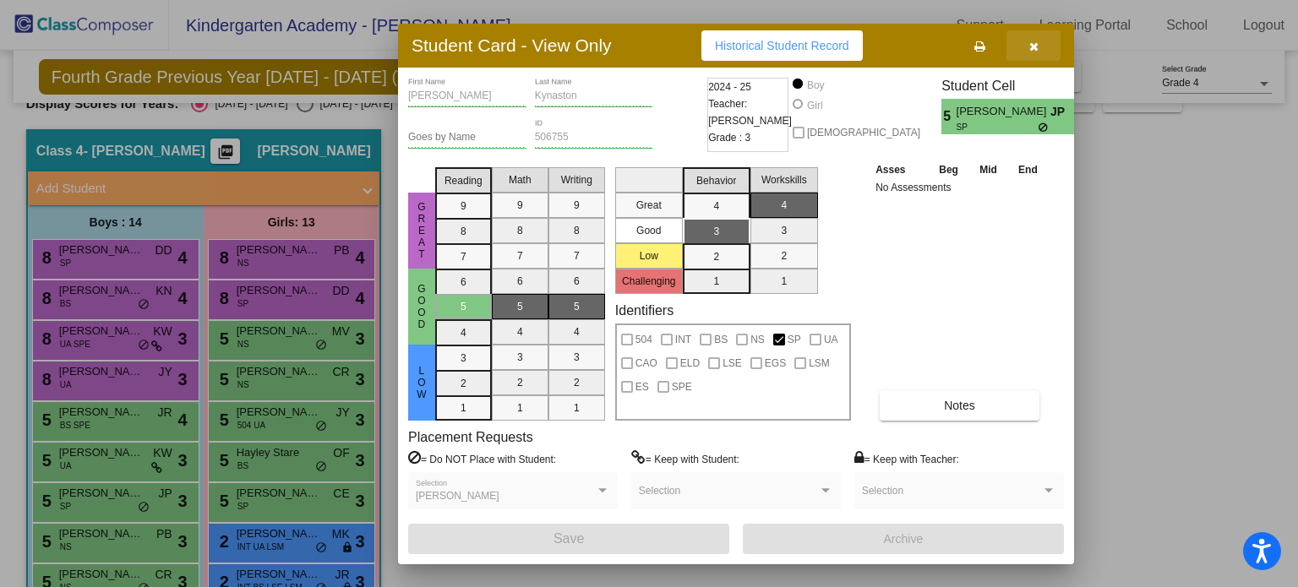
click at [1033, 44] on icon "button" at bounding box center [1033, 47] width 9 height 12
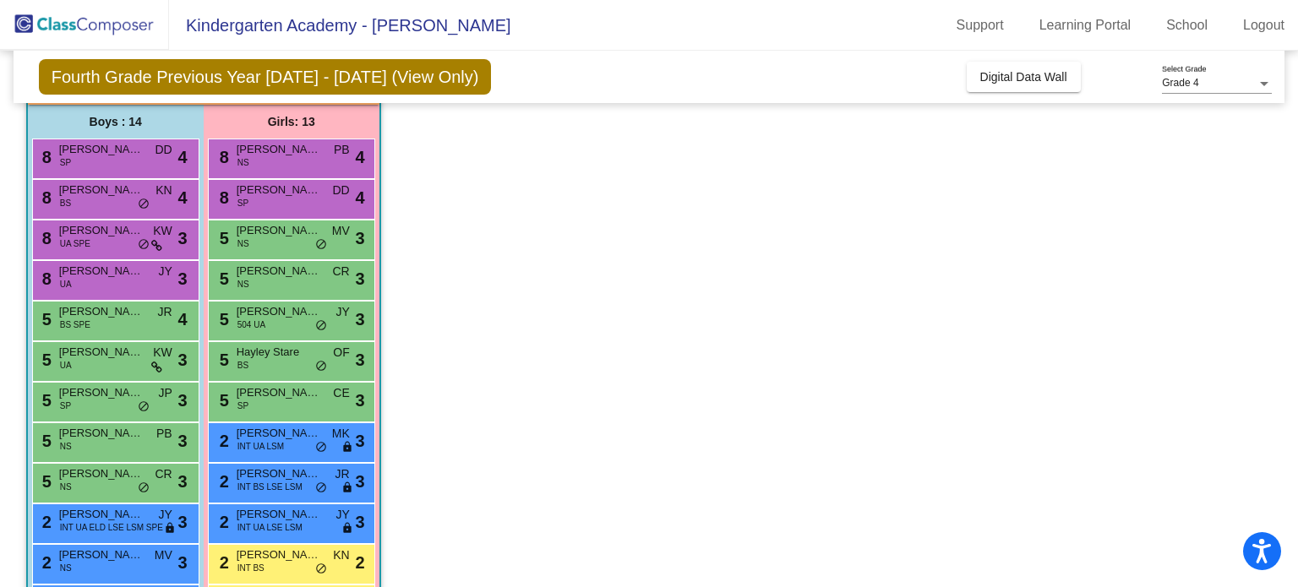
scroll to position [143, 0]
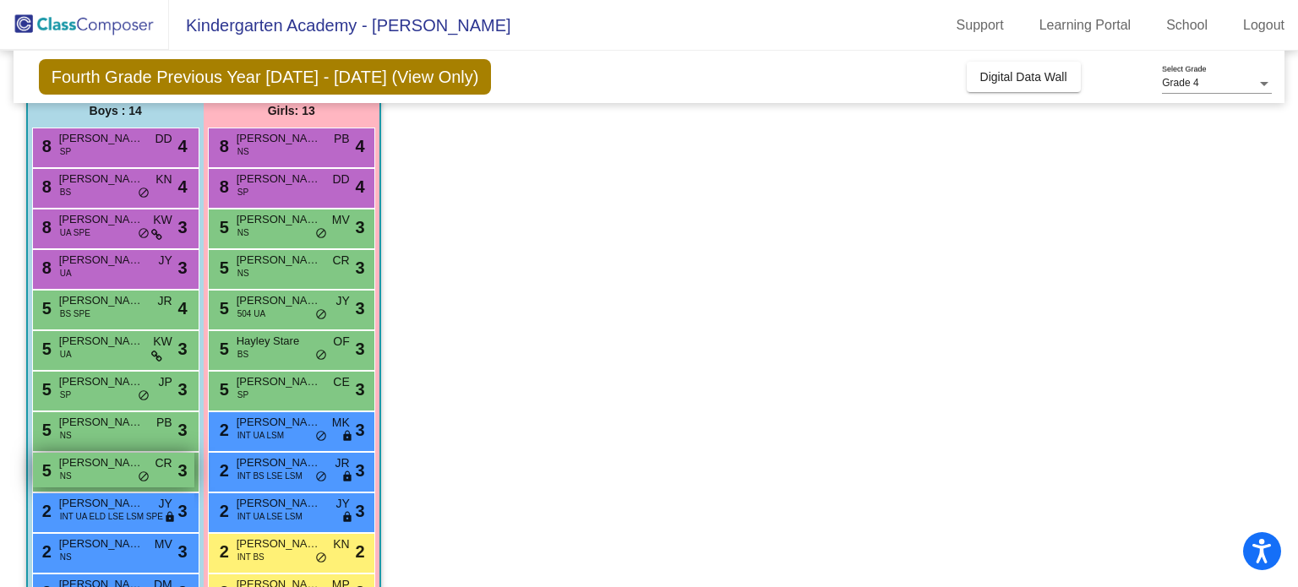
click at [79, 466] on span "Robert Landry" at bounding box center [101, 462] width 84 height 17
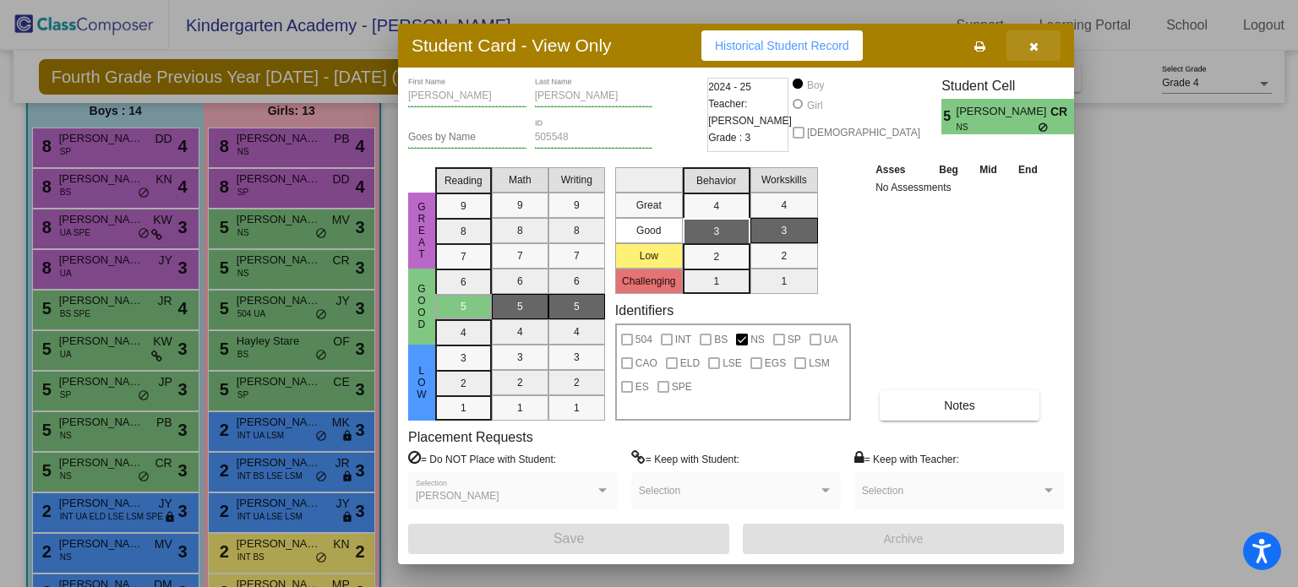
click at [1037, 45] on icon "button" at bounding box center [1033, 47] width 9 height 12
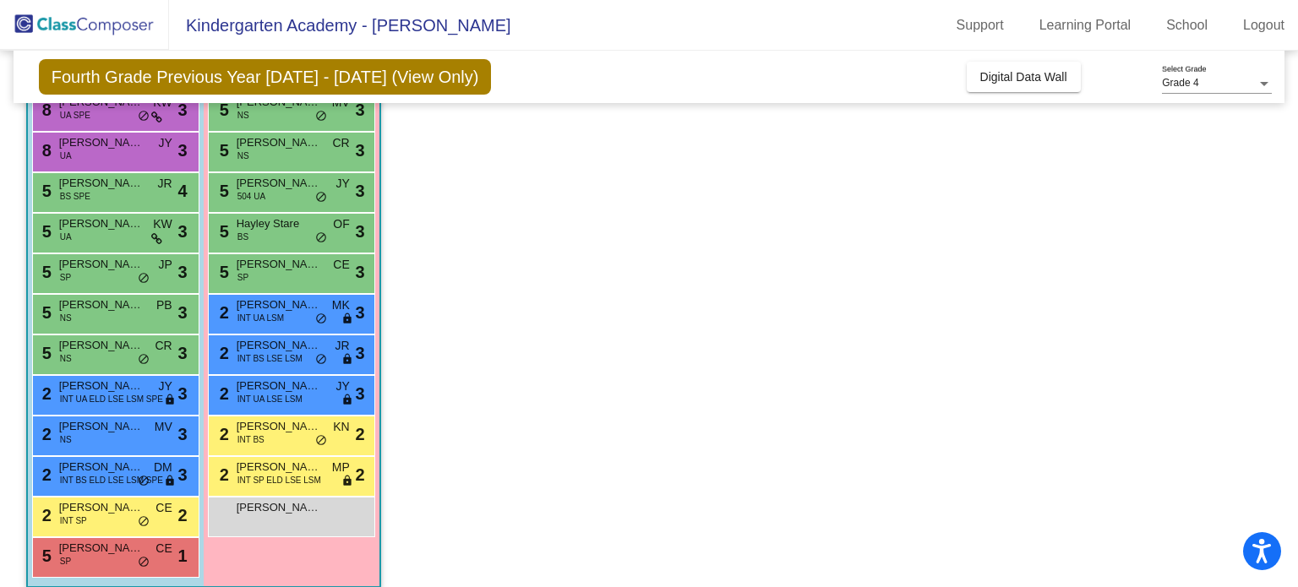
scroll to position [277, 0]
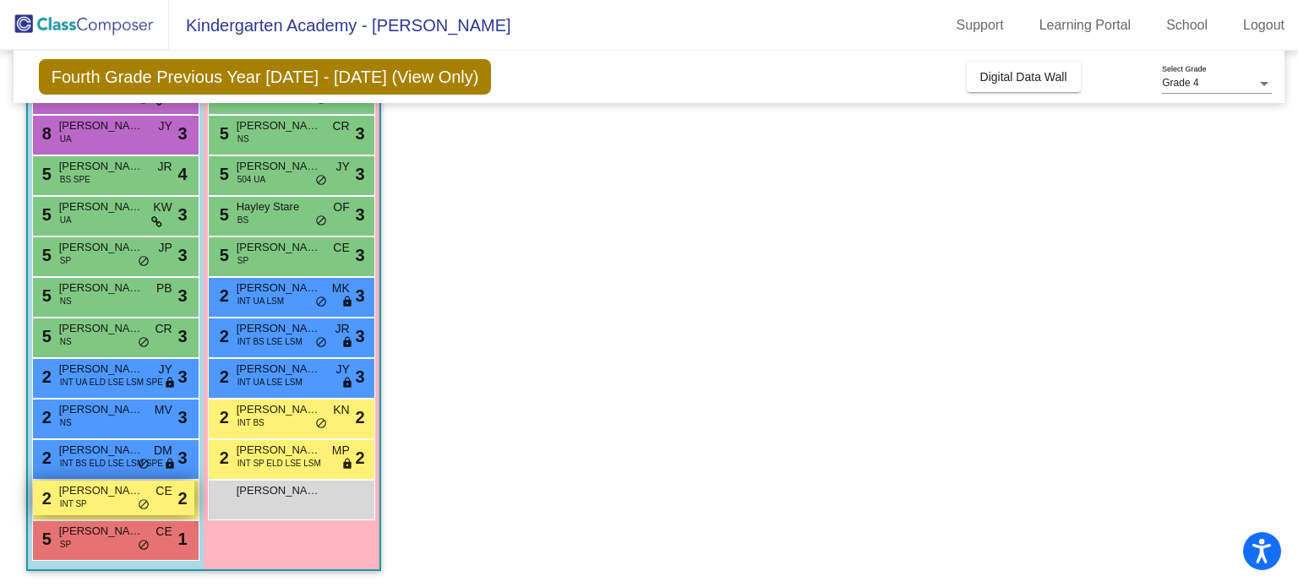
click at [105, 509] on div "2 Derrick Vines Jr INT SP CE lock do_not_disturb_alt 2" at bounding box center [113, 498] width 161 height 35
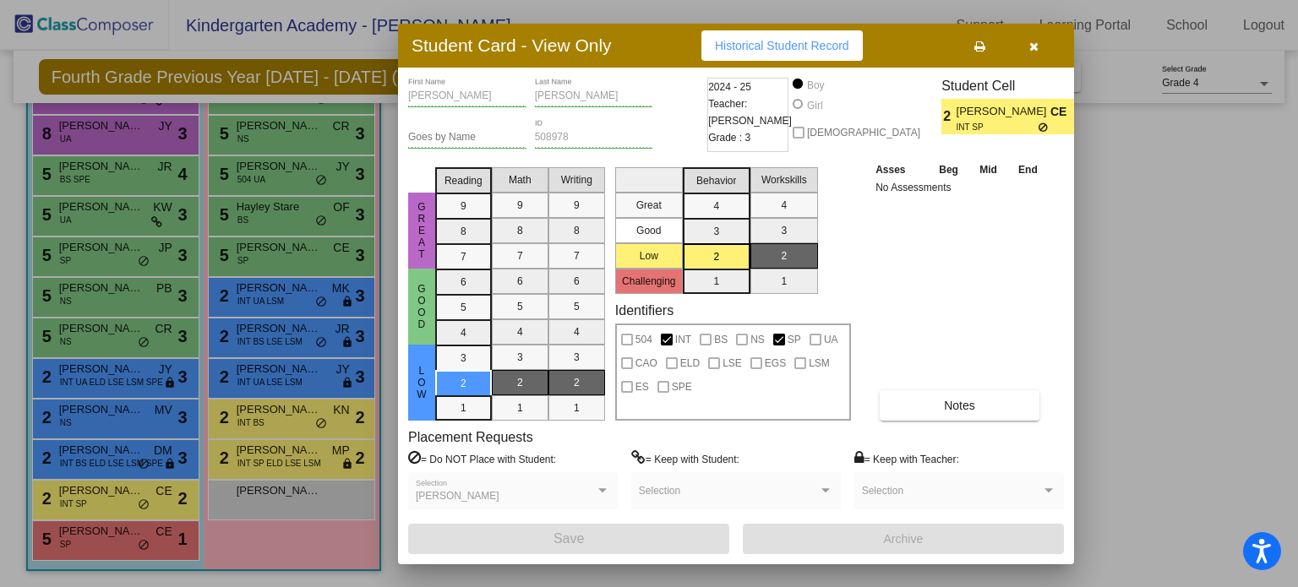
click at [1036, 43] on icon "button" at bounding box center [1033, 47] width 9 height 12
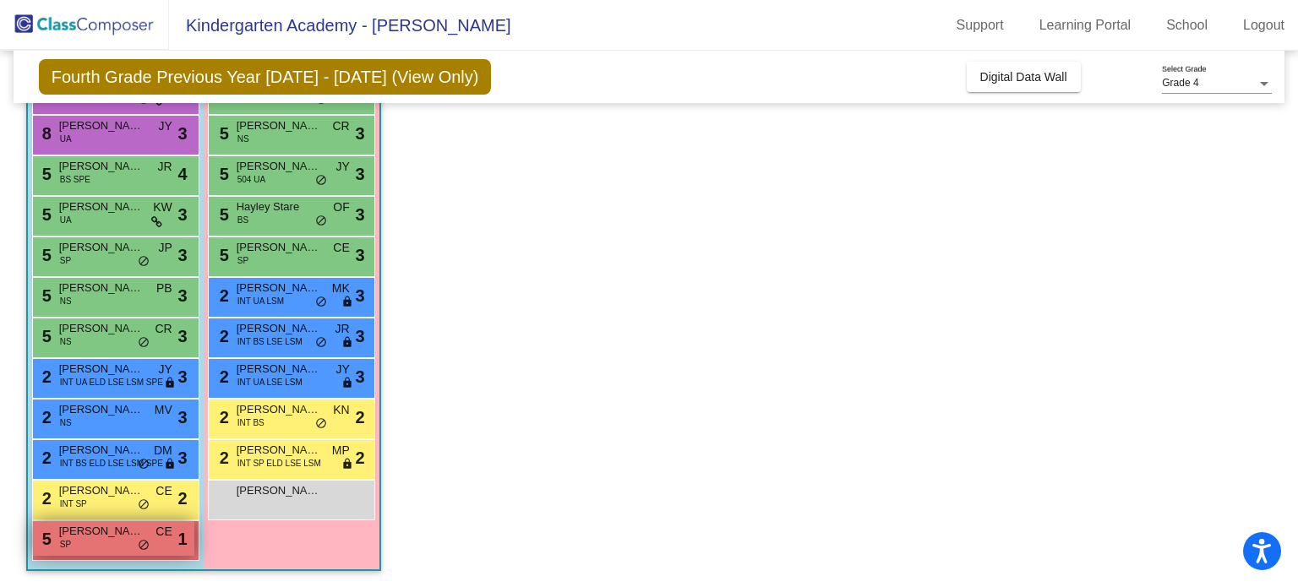
click at [96, 532] on span "Isaiah Sourbeer" at bounding box center [101, 531] width 84 height 17
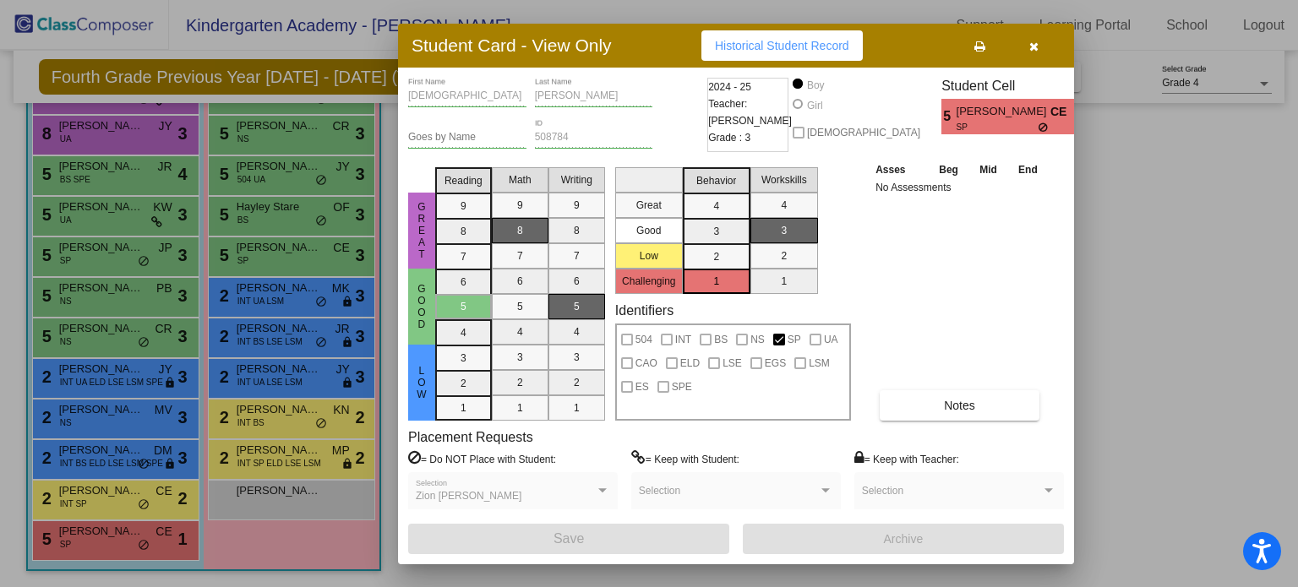
click at [1035, 45] on icon "button" at bounding box center [1033, 47] width 9 height 12
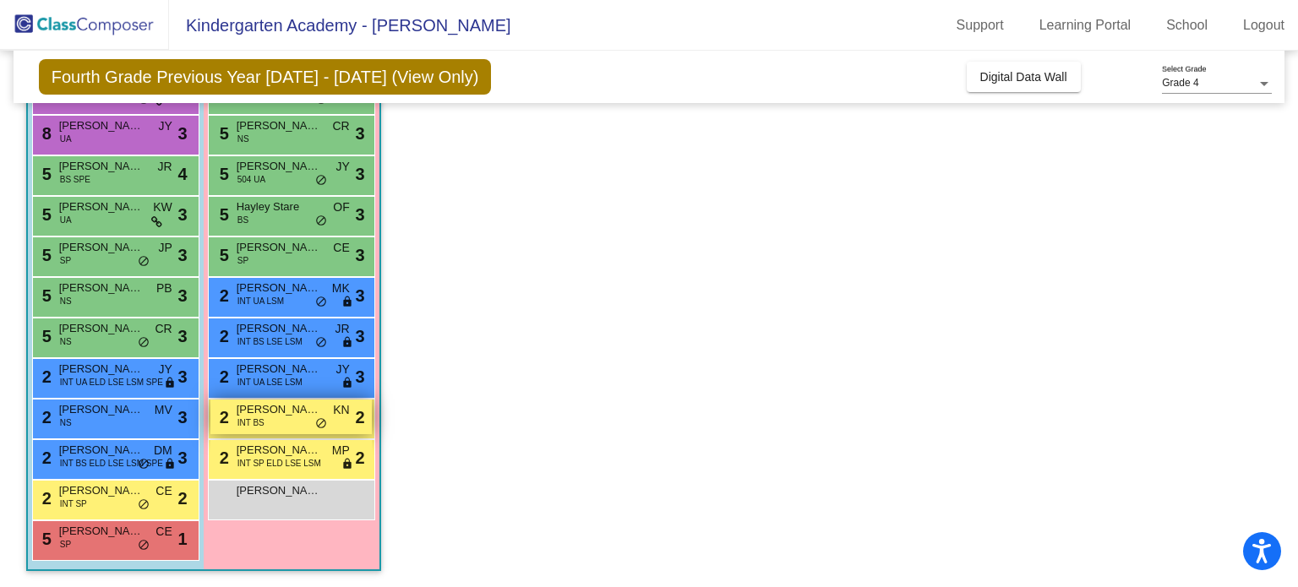
click at [294, 423] on div "2 Adalyn Putt INT BS KN lock do_not_disturb_alt 2" at bounding box center [290, 417] width 161 height 35
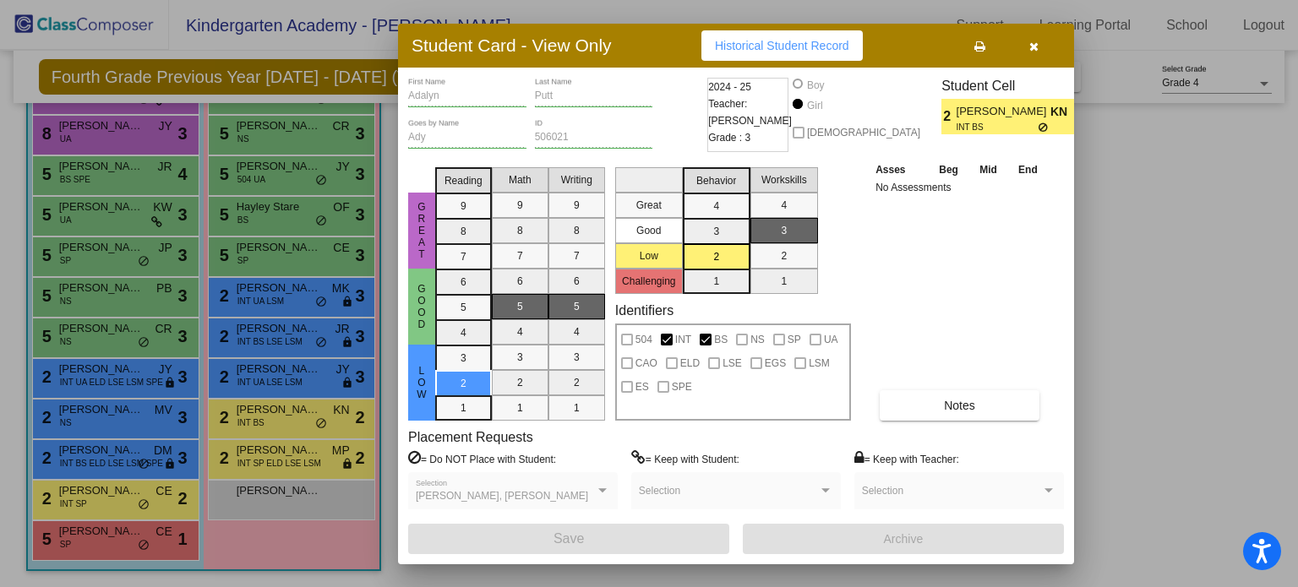
click at [1031, 45] on icon "button" at bounding box center [1033, 47] width 9 height 12
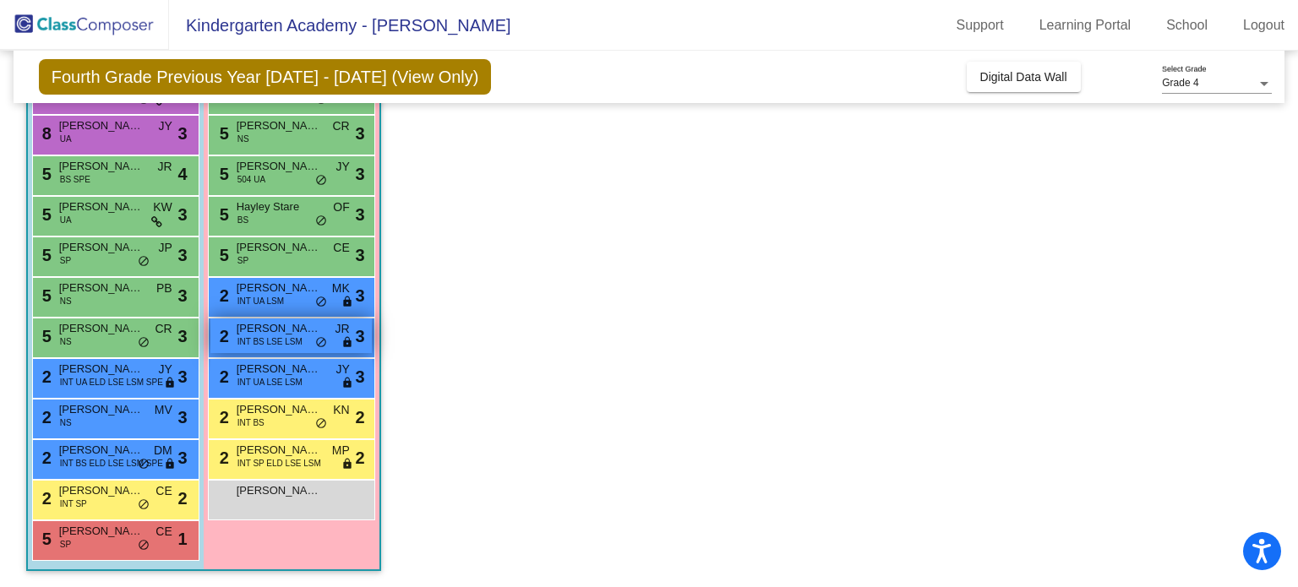
click at [273, 339] on span "INT BS LSE LSM" at bounding box center [269, 341] width 65 height 13
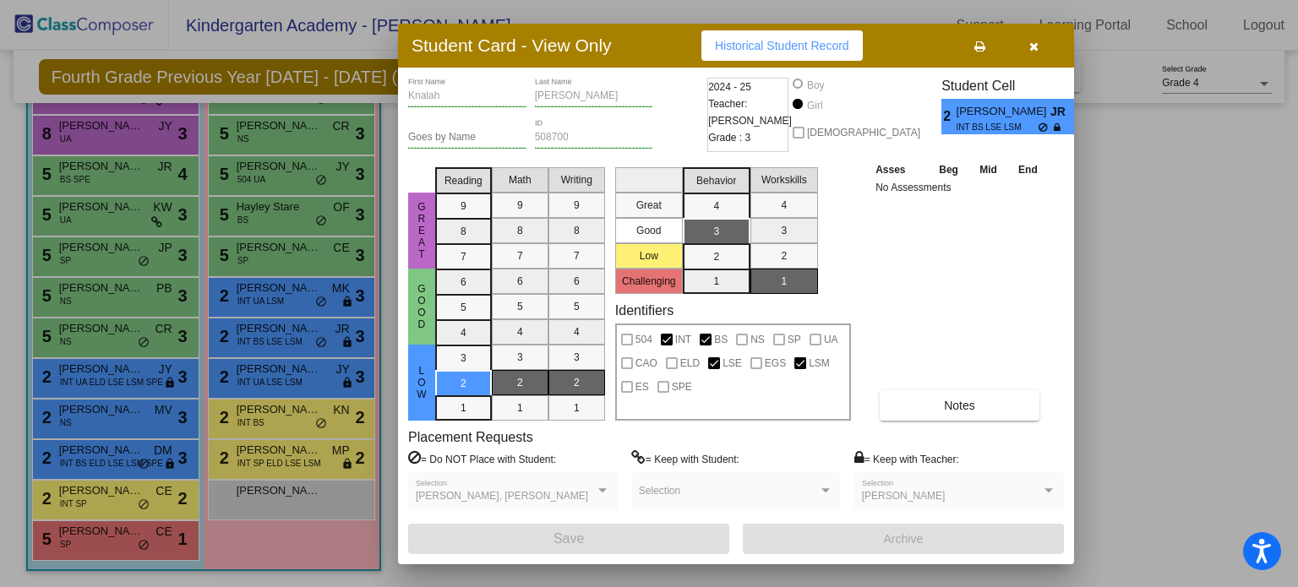
click at [1036, 46] on icon "button" at bounding box center [1033, 47] width 9 height 12
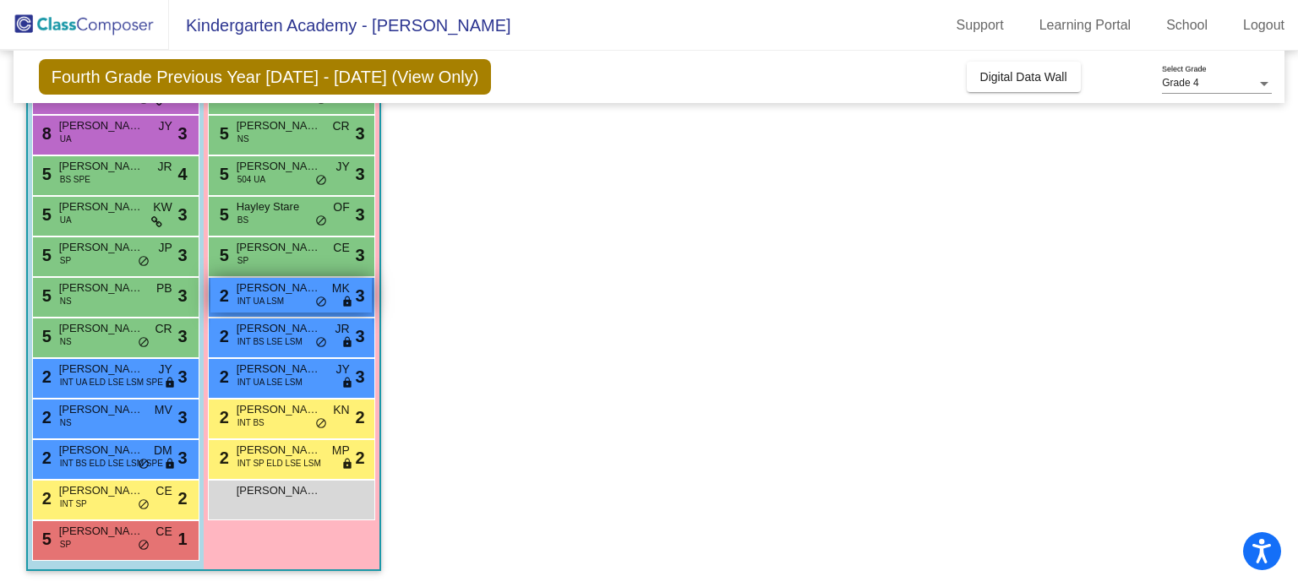
click at [277, 298] on span "INT UA LSM" at bounding box center [260, 301] width 46 height 13
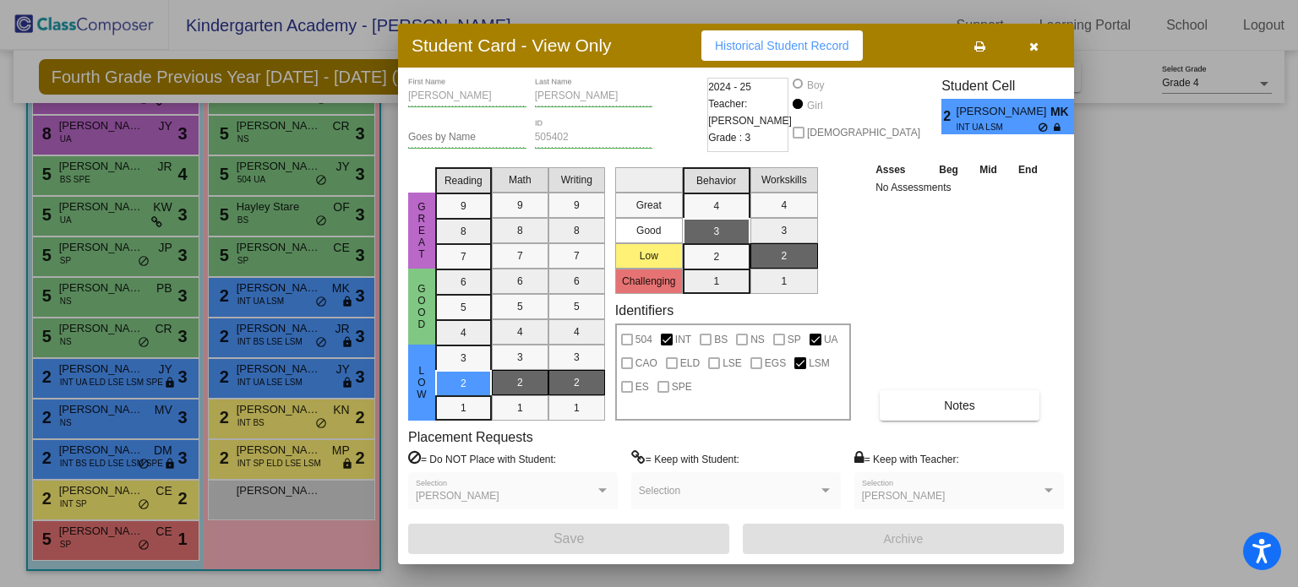
click at [1034, 49] on icon "button" at bounding box center [1033, 47] width 9 height 12
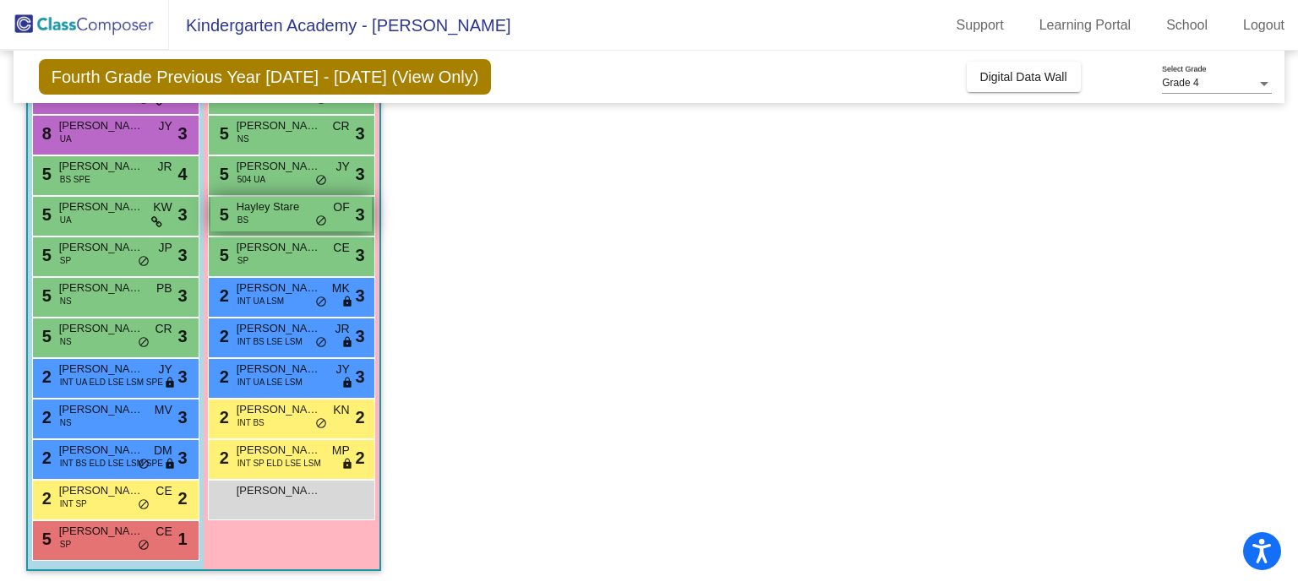
click at [258, 211] on span "Hayley Stare" at bounding box center [279, 207] width 84 height 17
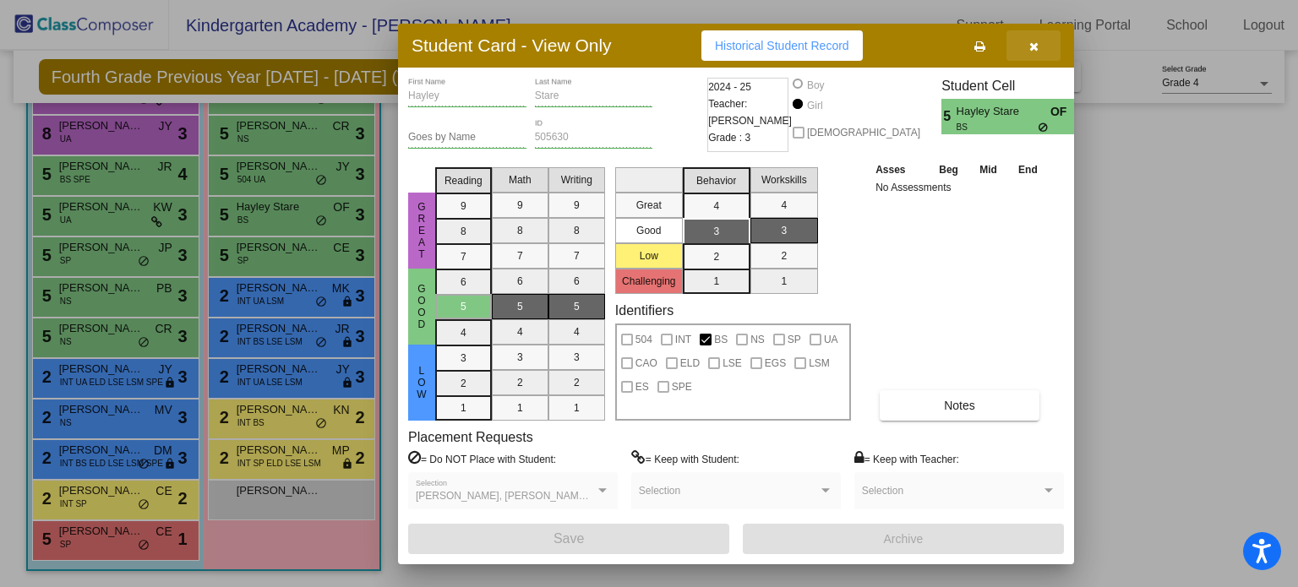
click at [1037, 44] on icon "button" at bounding box center [1033, 47] width 9 height 12
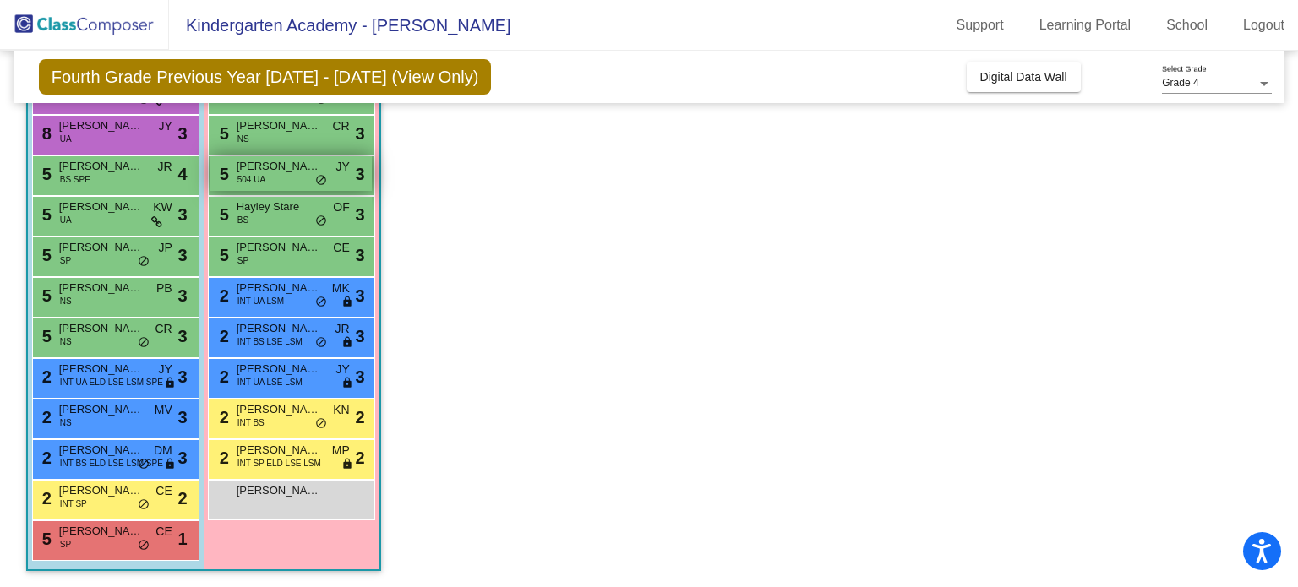
click at [269, 171] on span "Emily Wert" at bounding box center [279, 166] width 84 height 17
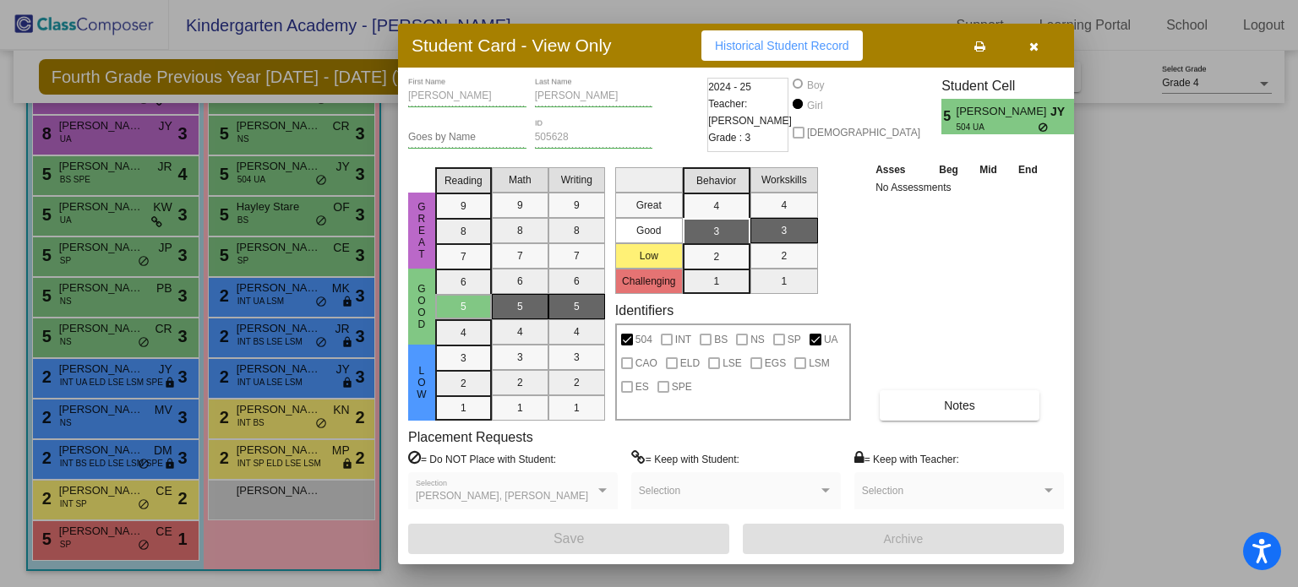
click at [1036, 41] on icon "button" at bounding box center [1033, 47] width 9 height 12
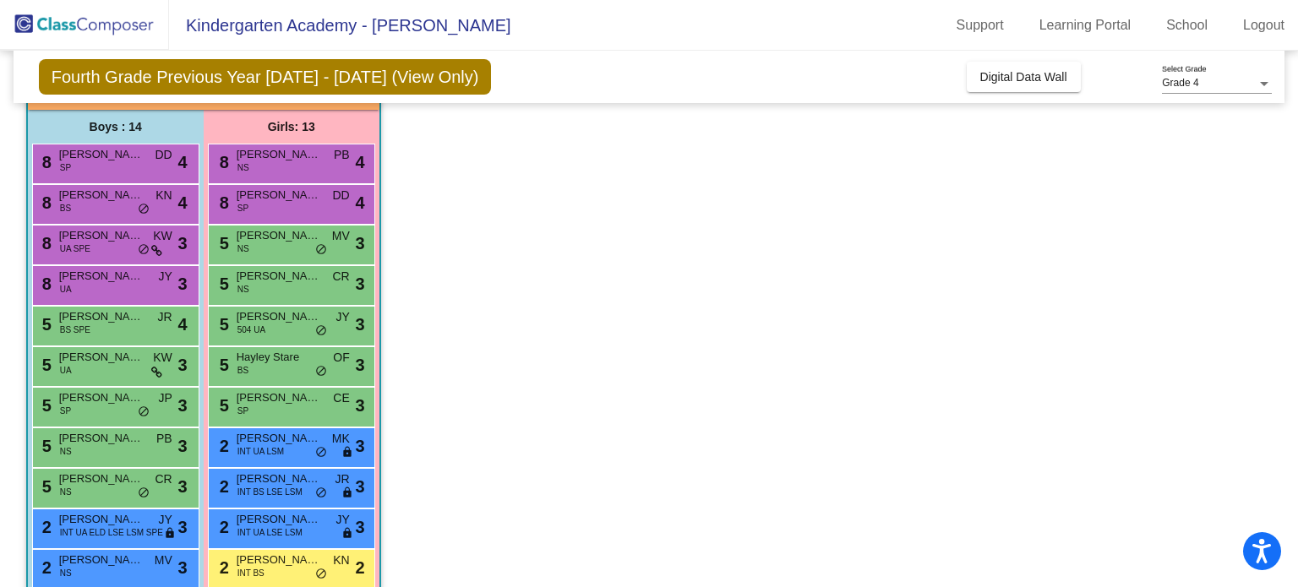
scroll to position [106, 0]
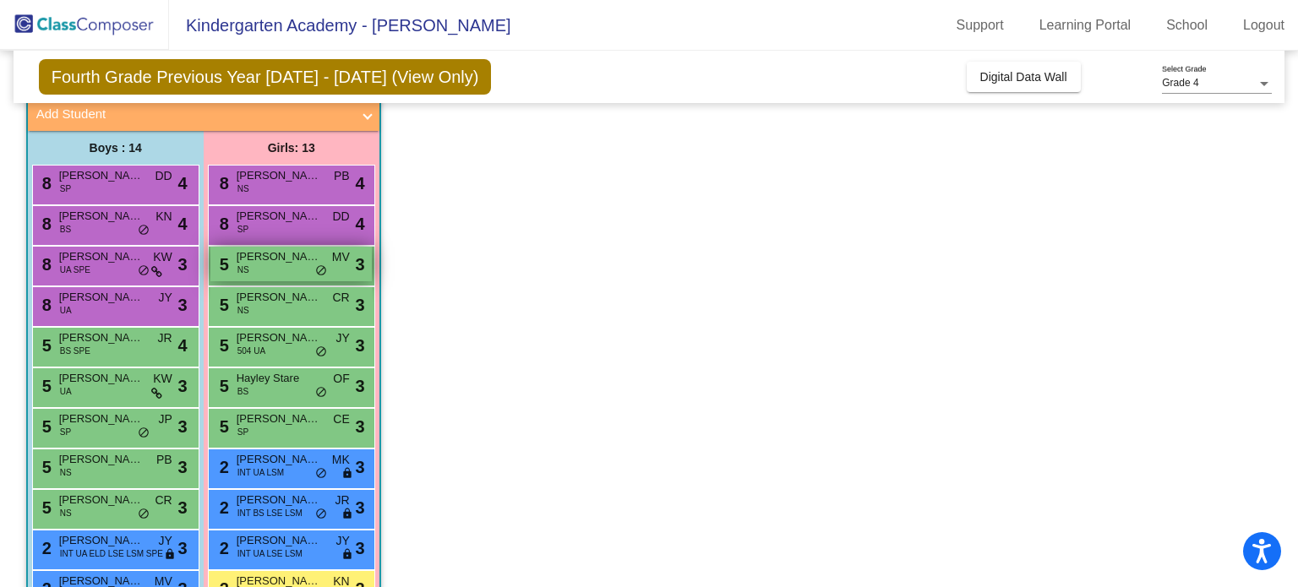
click at [305, 253] on span "Brynn Pfeltz" at bounding box center [279, 256] width 84 height 17
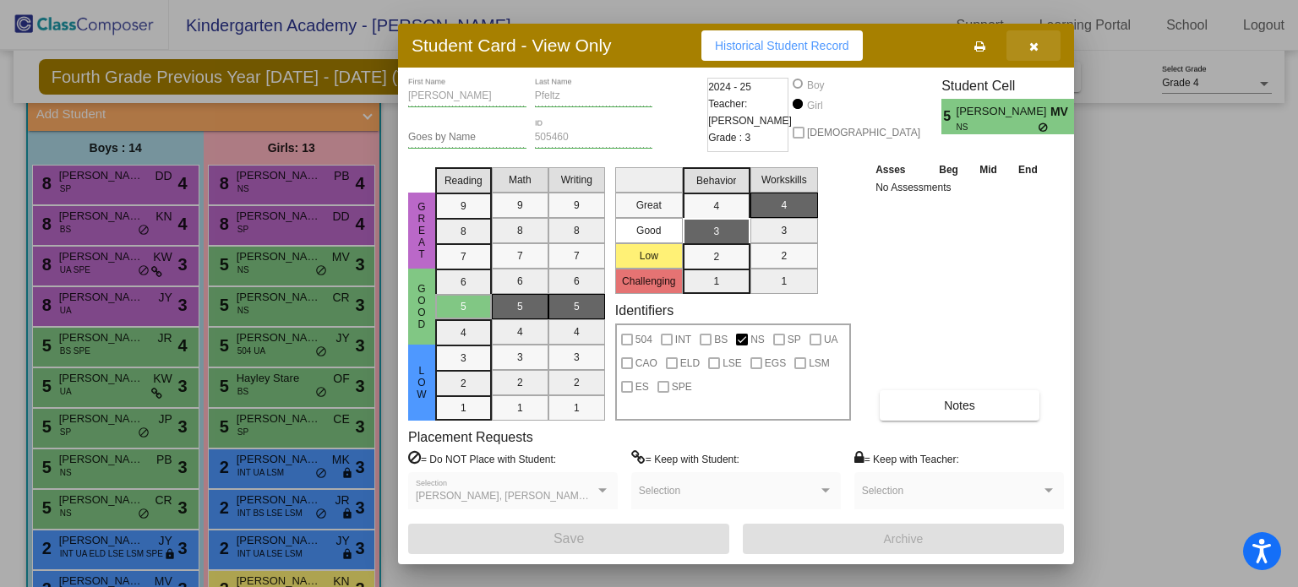
click at [1031, 43] on icon "button" at bounding box center [1033, 47] width 9 height 12
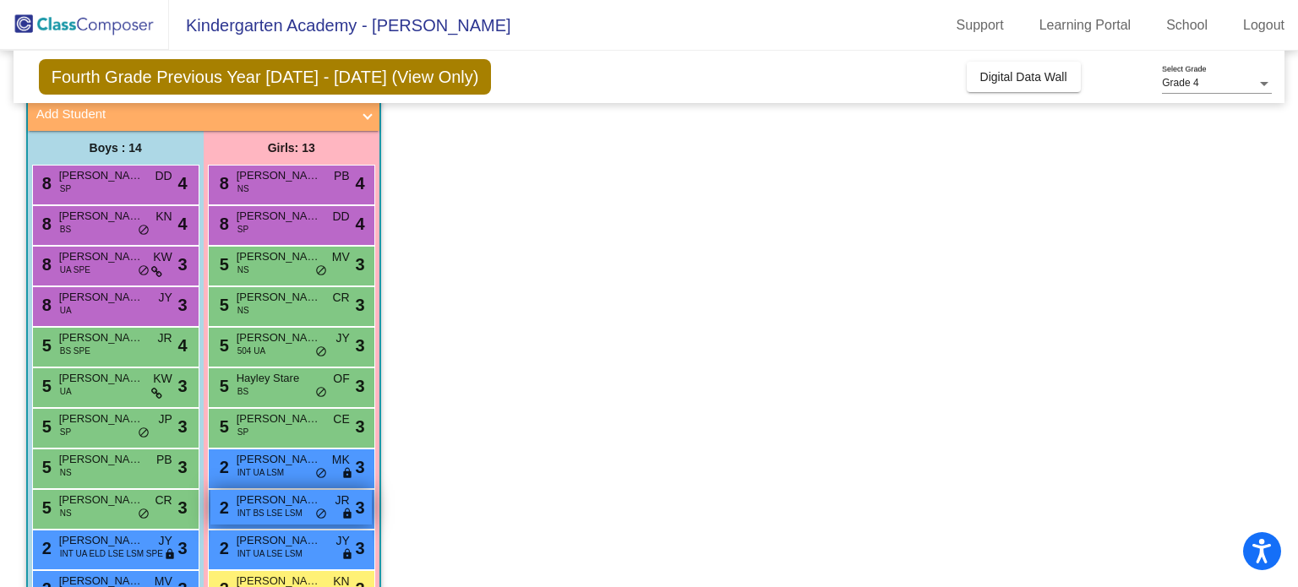
click at [286, 492] on span "Knalah Daniels" at bounding box center [279, 500] width 84 height 17
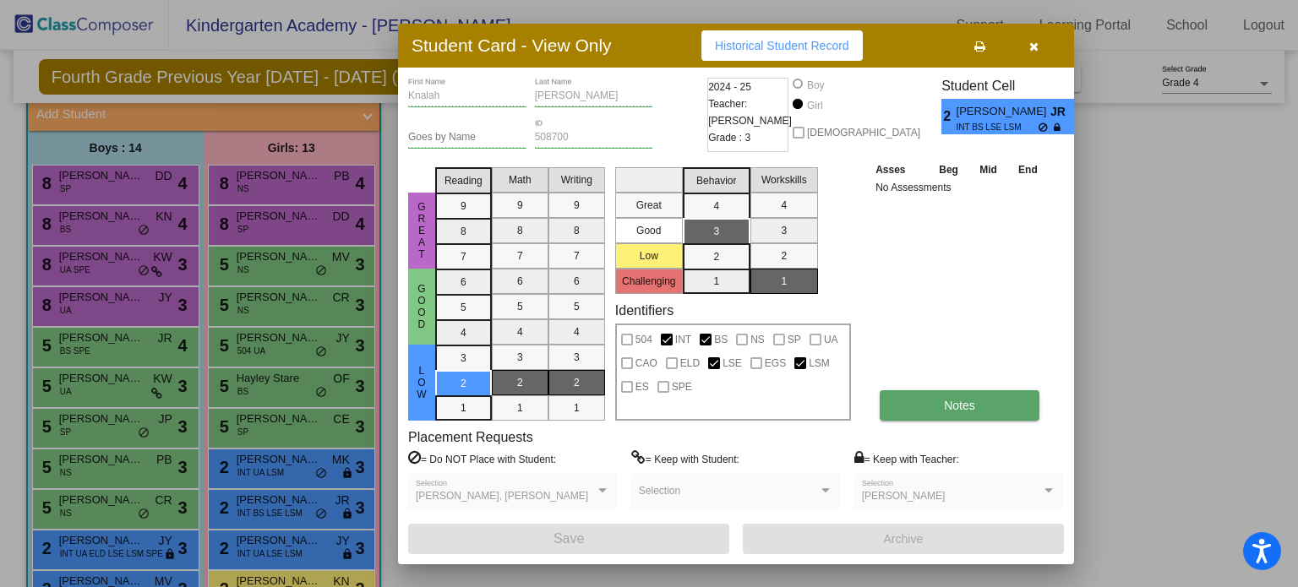
click at [940, 410] on button "Notes" at bounding box center [959, 405] width 160 height 30
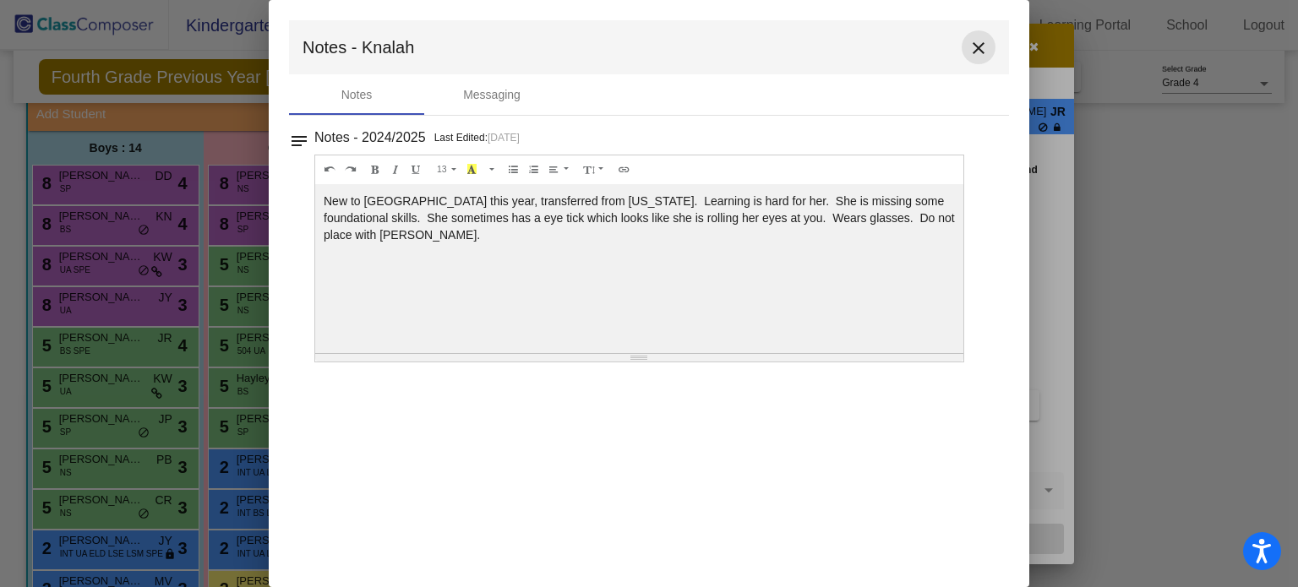
click at [973, 44] on mat-icon "close" at bounding box center [978, 48] width 20 height 20
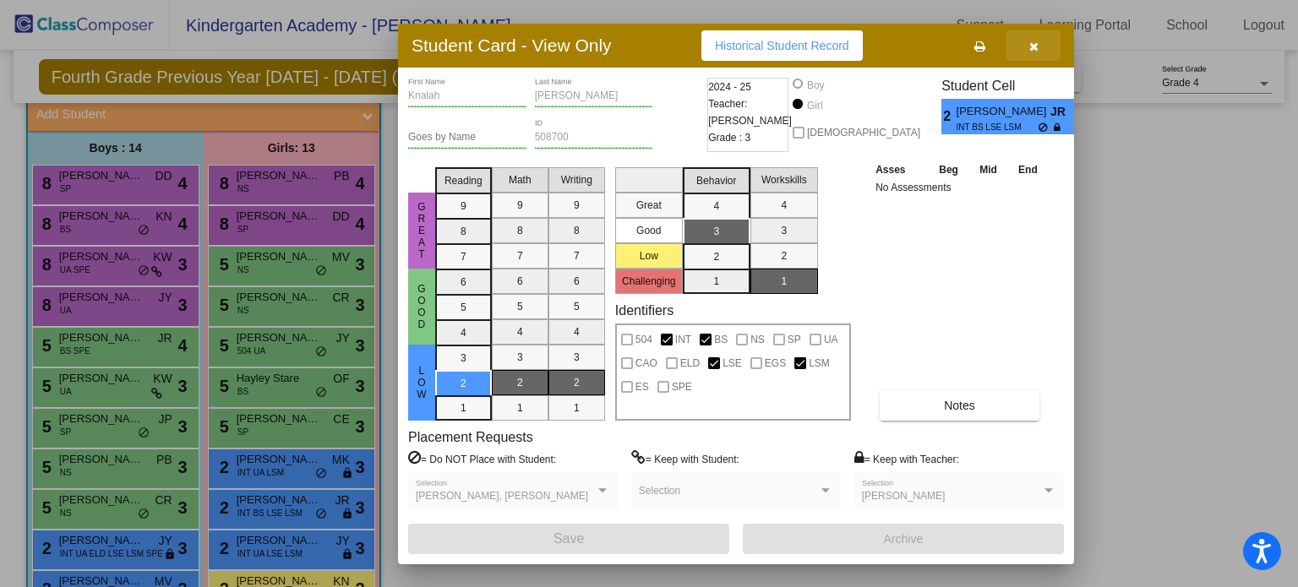
click at [1041, 43] on button "button" at bounding box center [1033, 45] width 54 height 30
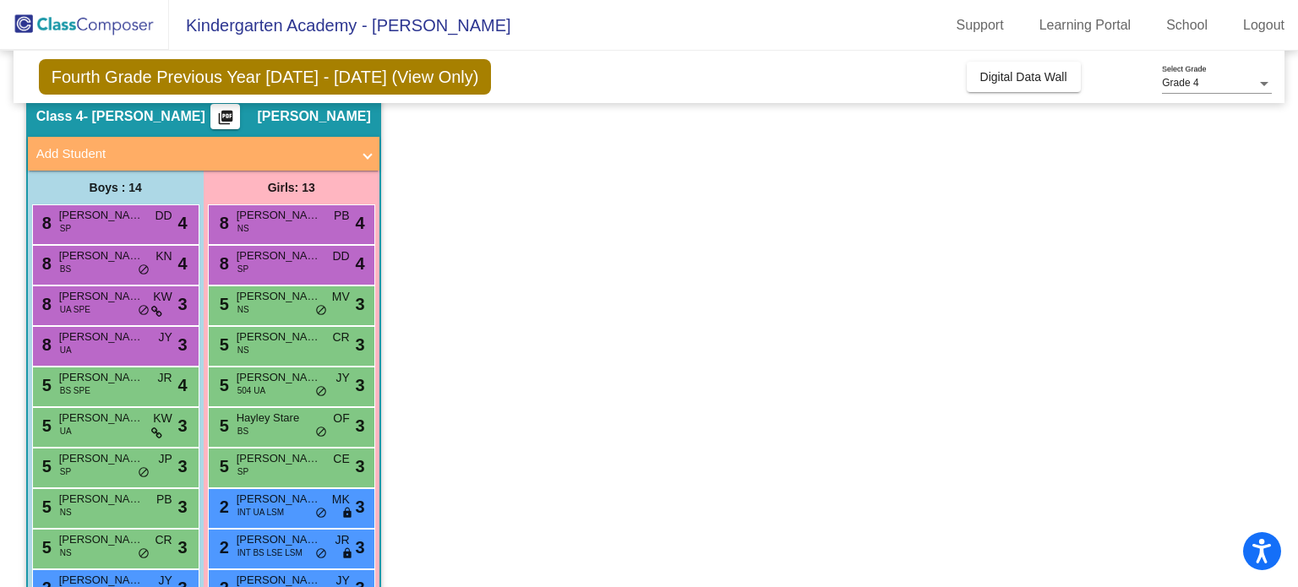
scroll to position [69, 0]
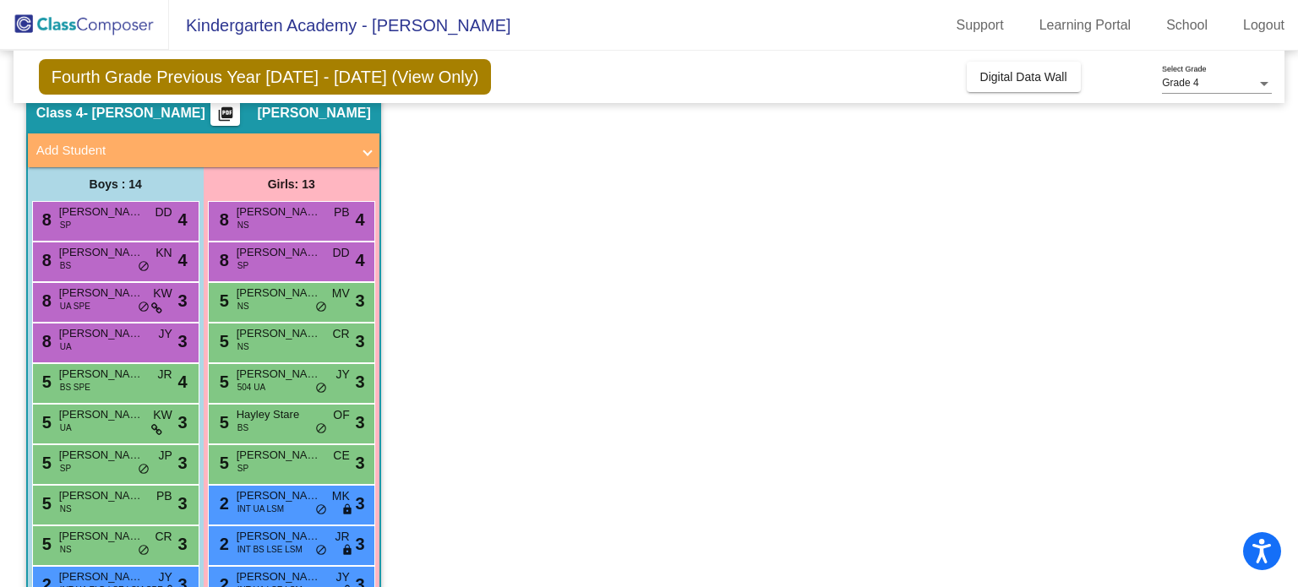
click at [241, 481] on div "5 Rukhsana Rasaily SP CE lock do_not_disturb_alt 3" at bounding box center [291, 464] width 167 height 41
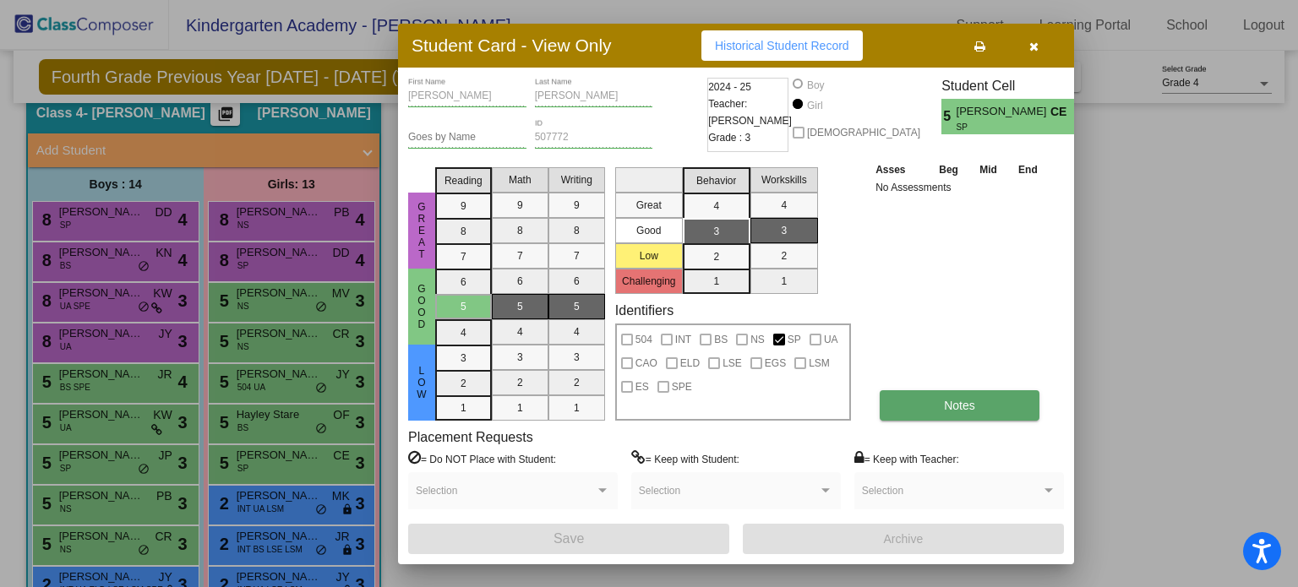
click at [1020, 398] on button "Notes" at bounding box center [959, 405] width 160 height 30
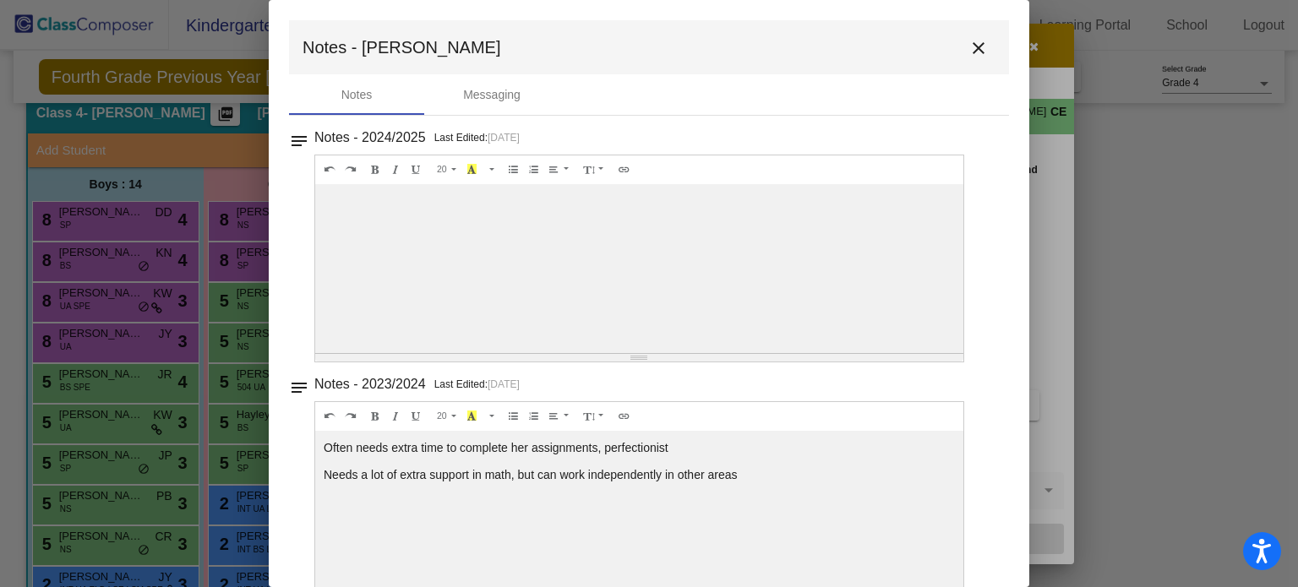
click at [965, 60] on button "close" at bounding box center [978, 47] width 34 height 34
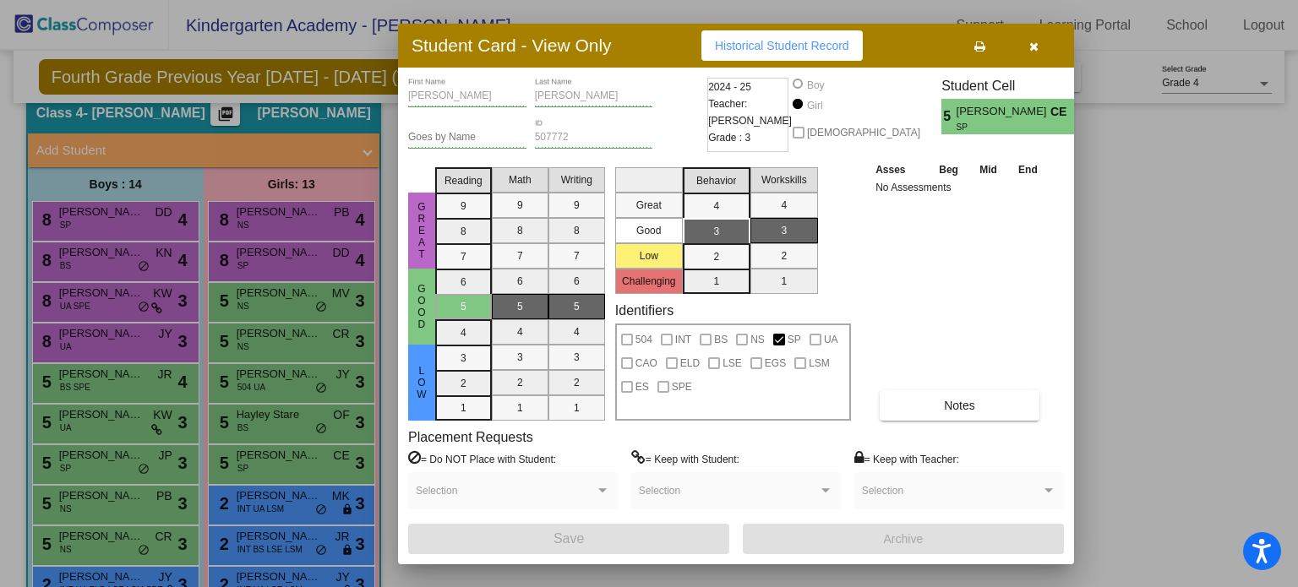
click at [1036, 36] on button "button" at bounding box center [1033, 45] width 54 height 30
